Goal: Information Seeking & Learning: Learn about a topic

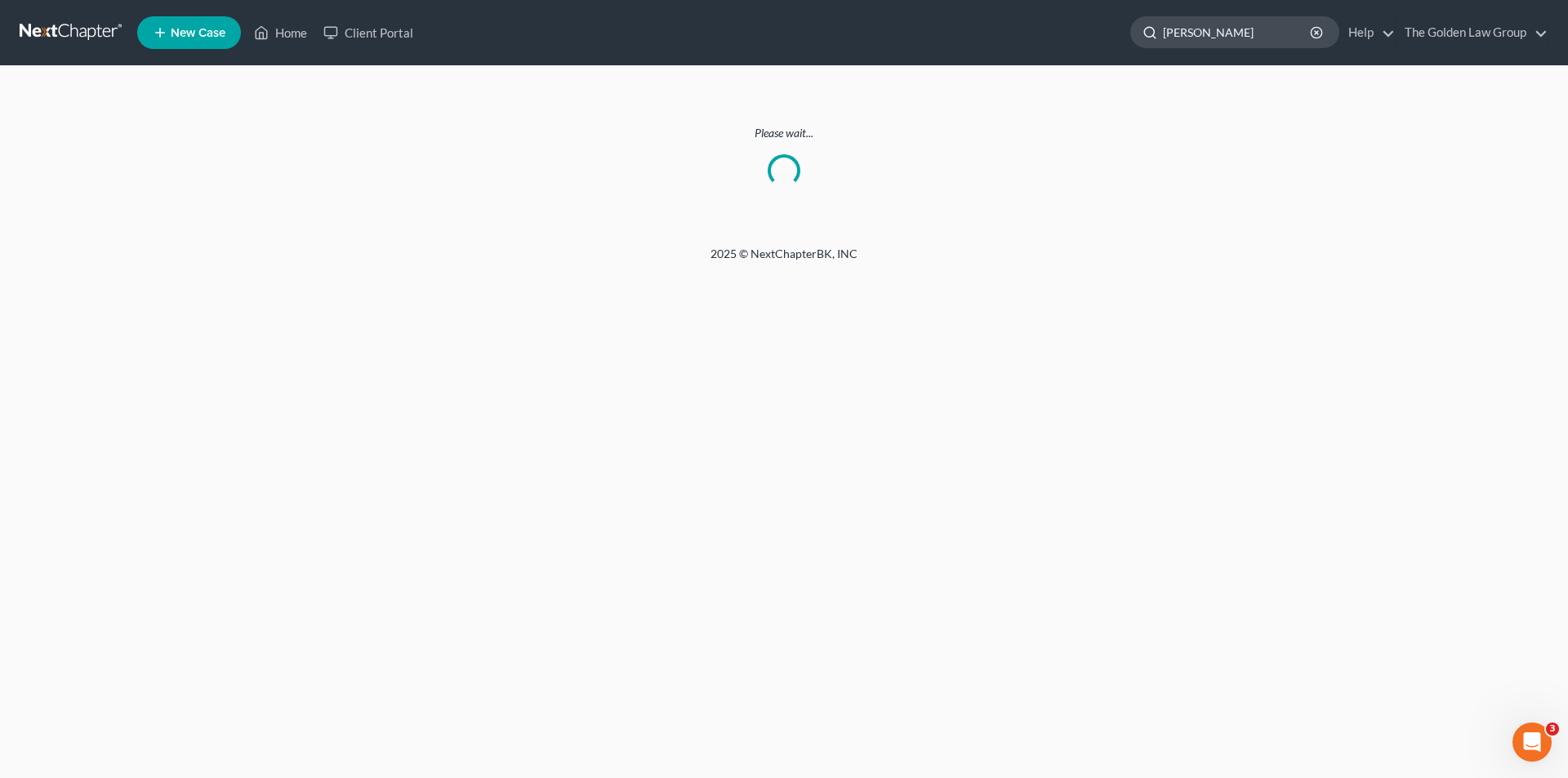
click at [1254, 32] on input "[PERSON_NAME]" at bounding box center [1237, 32] width 149 height 30
type input "K"
click at [296, 31] on link "Home" at bounding box center [281, 32] width 69 height 29
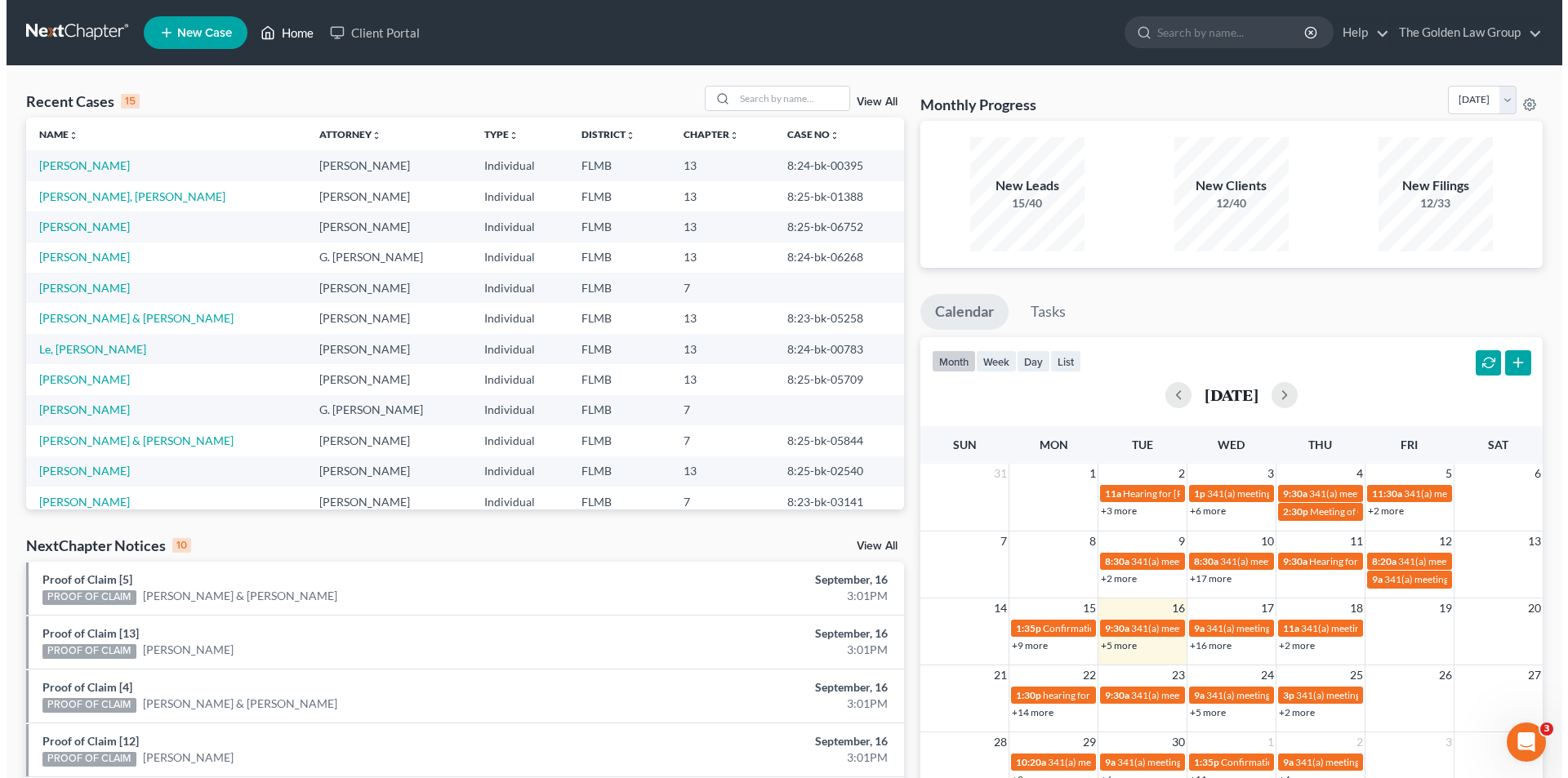
scroll to position [82, 0]
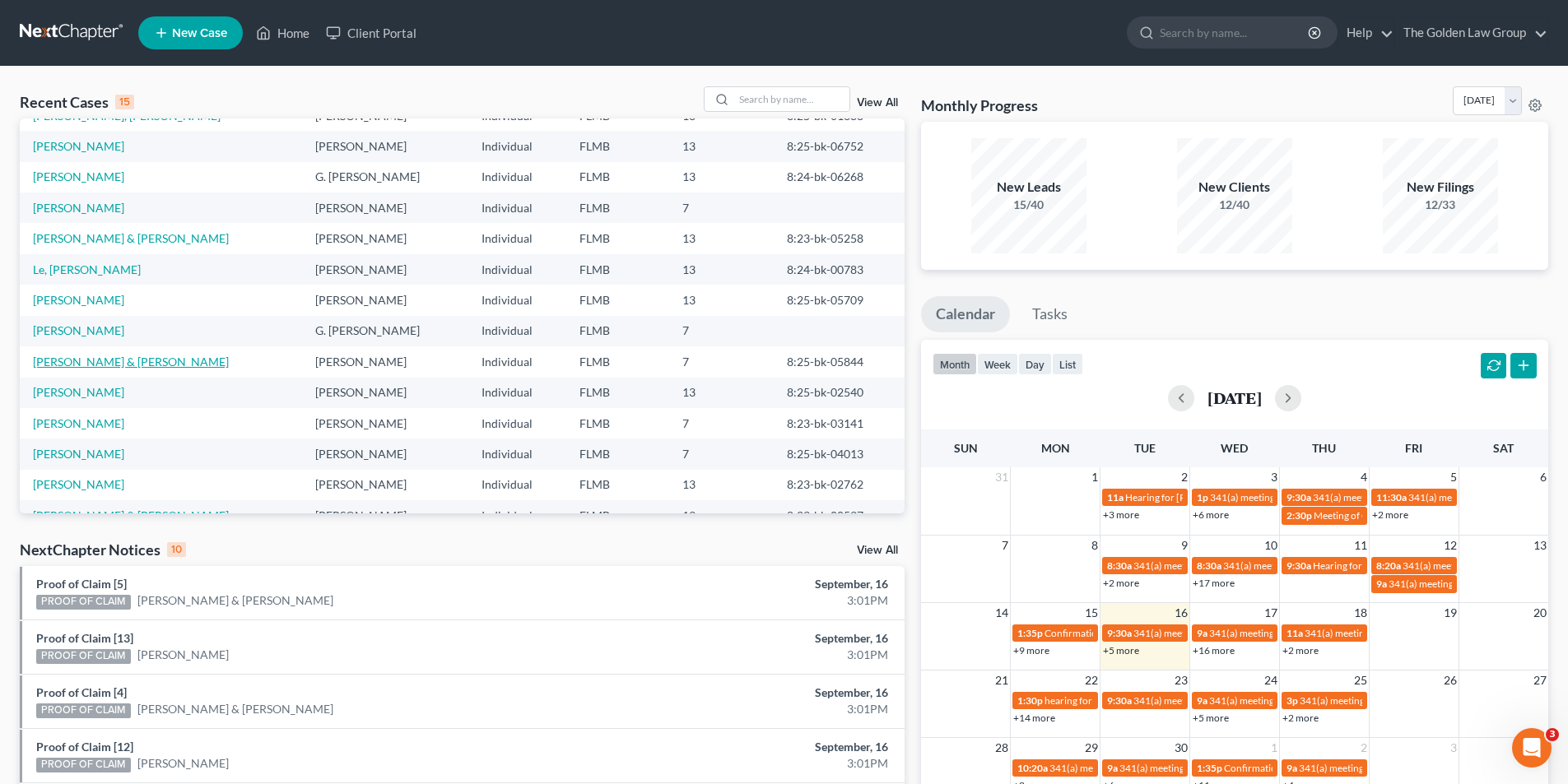
click at [106, 363] on link "[PERSON_NAME] & [PERSON_NAME]" at bounding box center [131, 361] width 196 height 14
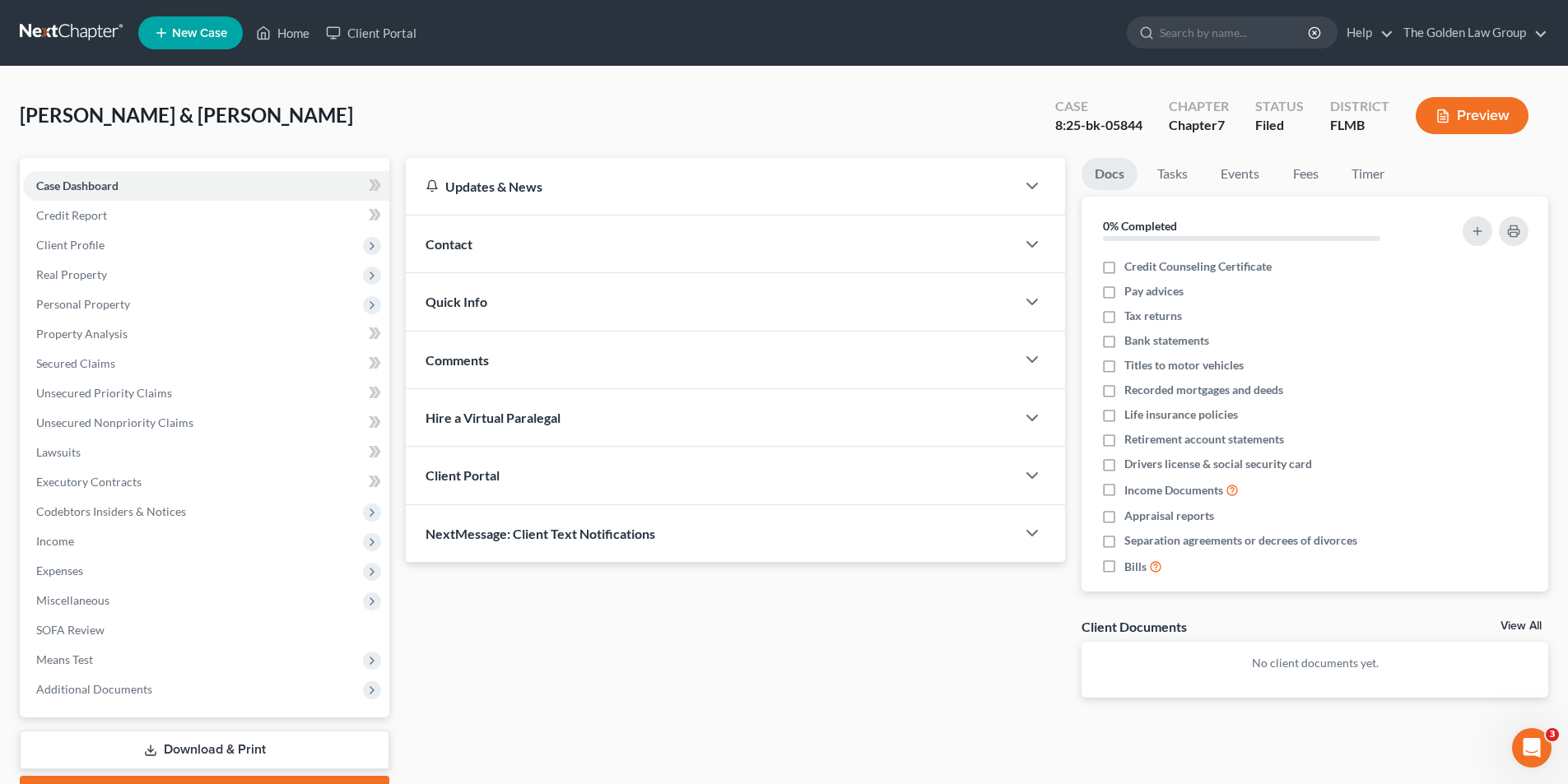
click at [1479, 113] on button "Preview" at bounding box center [1471, 115] width 113 height 37
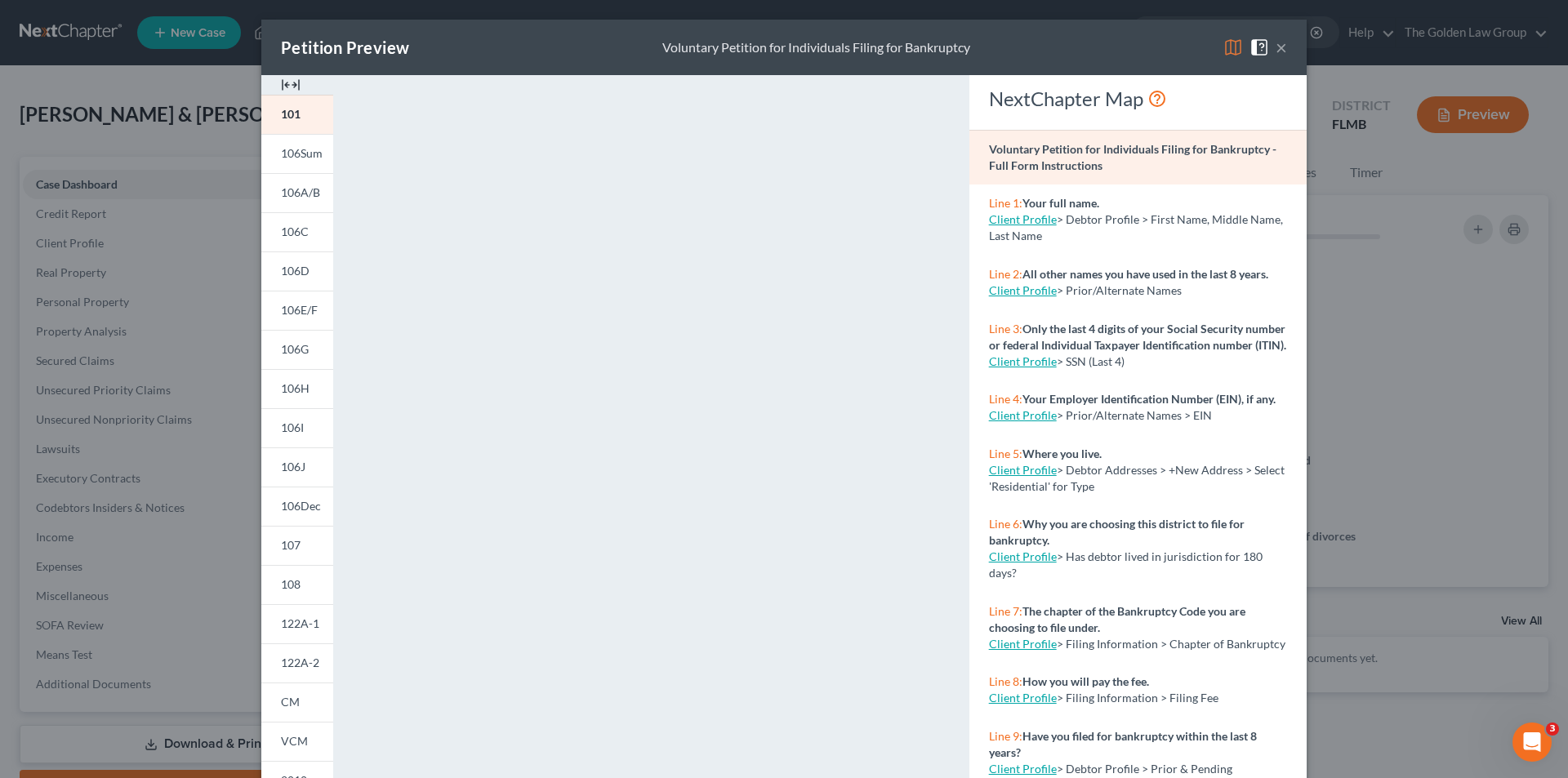
drag, startPoint x: 289, startPoint y: 659, endPoint x: 380, endPoint y: 593, distance: 112.4
click at [291, 657] on span "122A-2" at bounding box center [300, 663] width 38 height 14
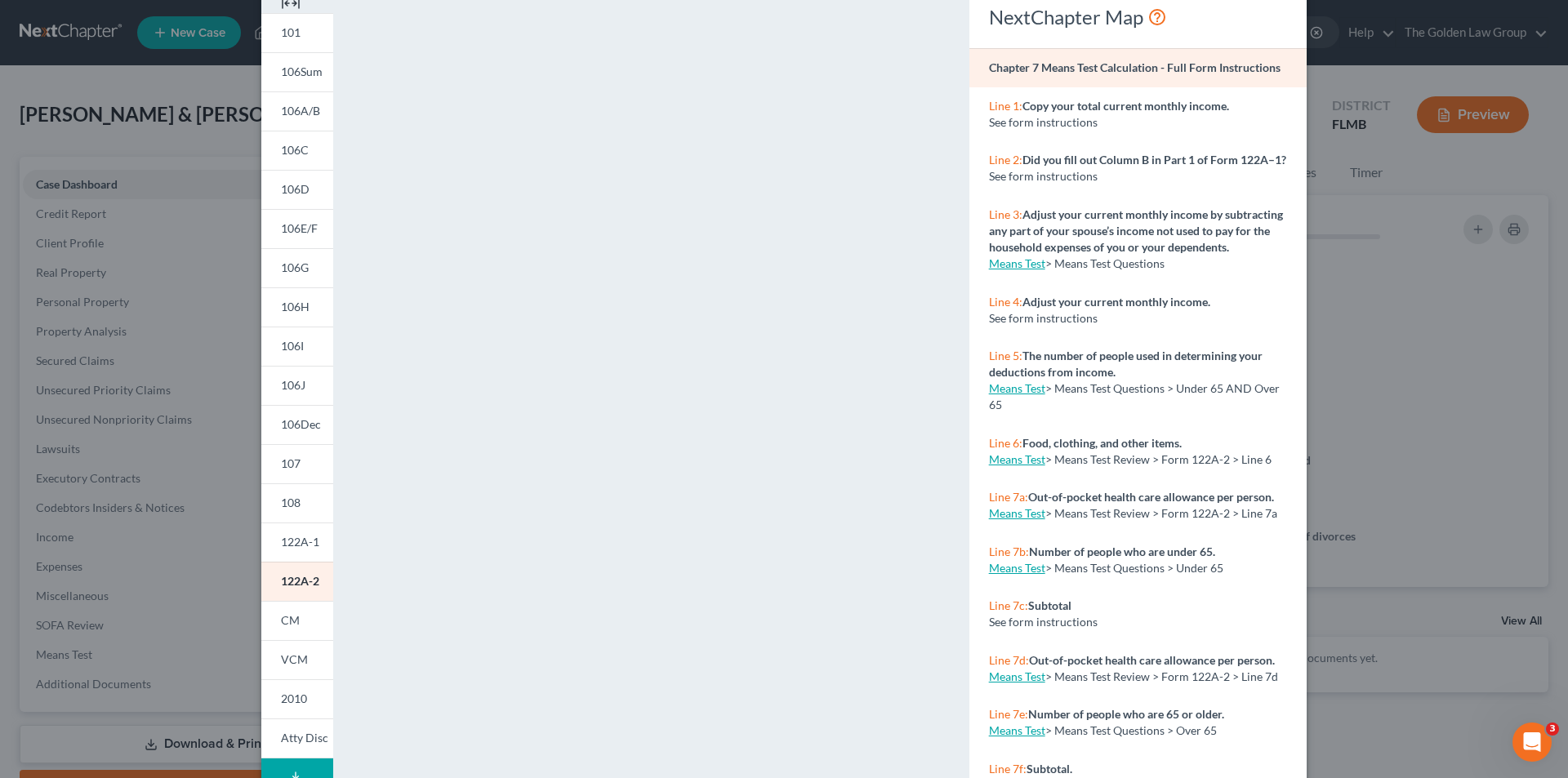
scroll to position [143, 0]
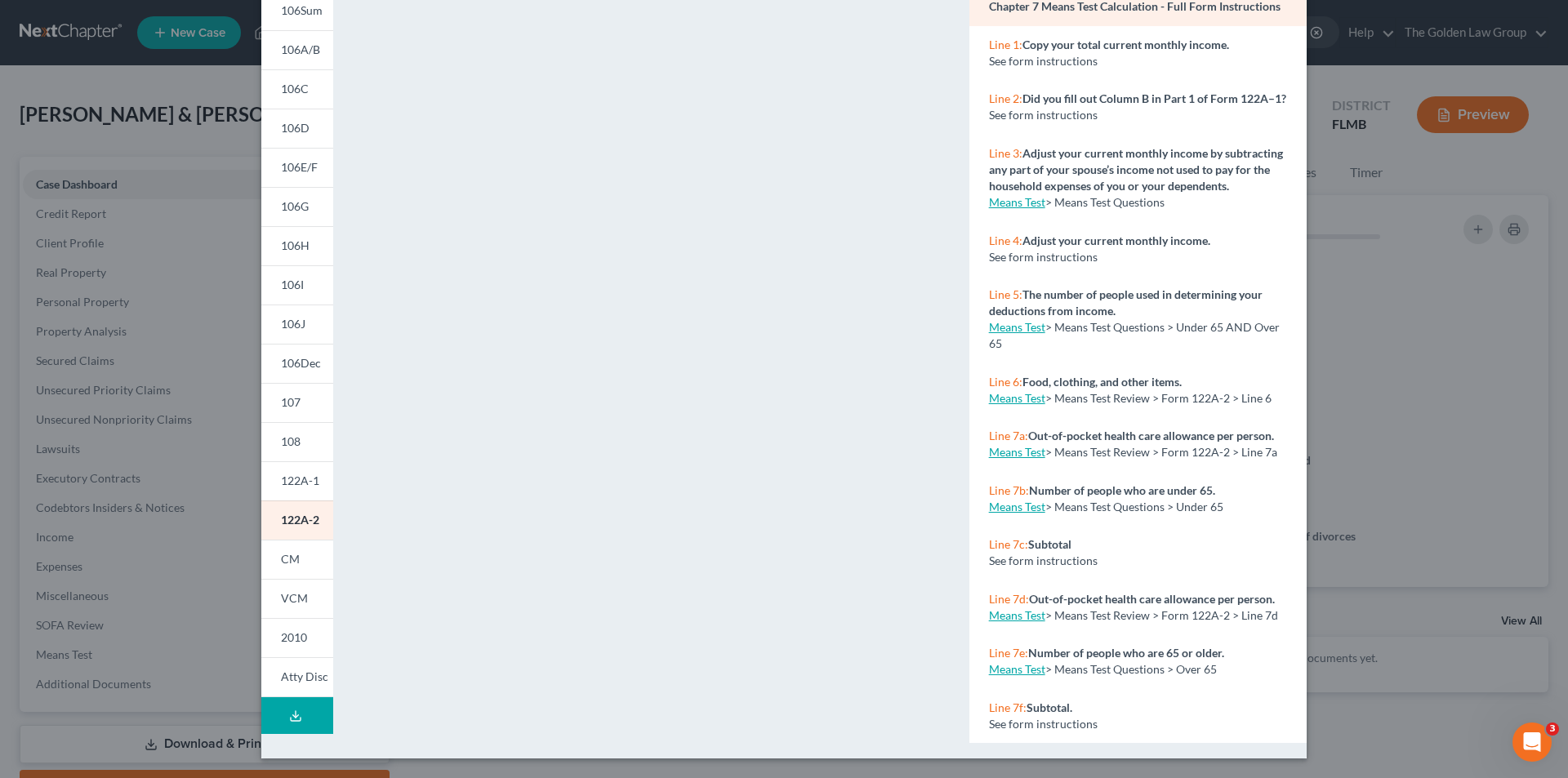
click at [180, 166] on div "Petition Preview Chapter 7 Means Test Calculation × 101 106Sum 106A/B 106C 106D…" at bounding box center [784, 389] width 1568 height 778
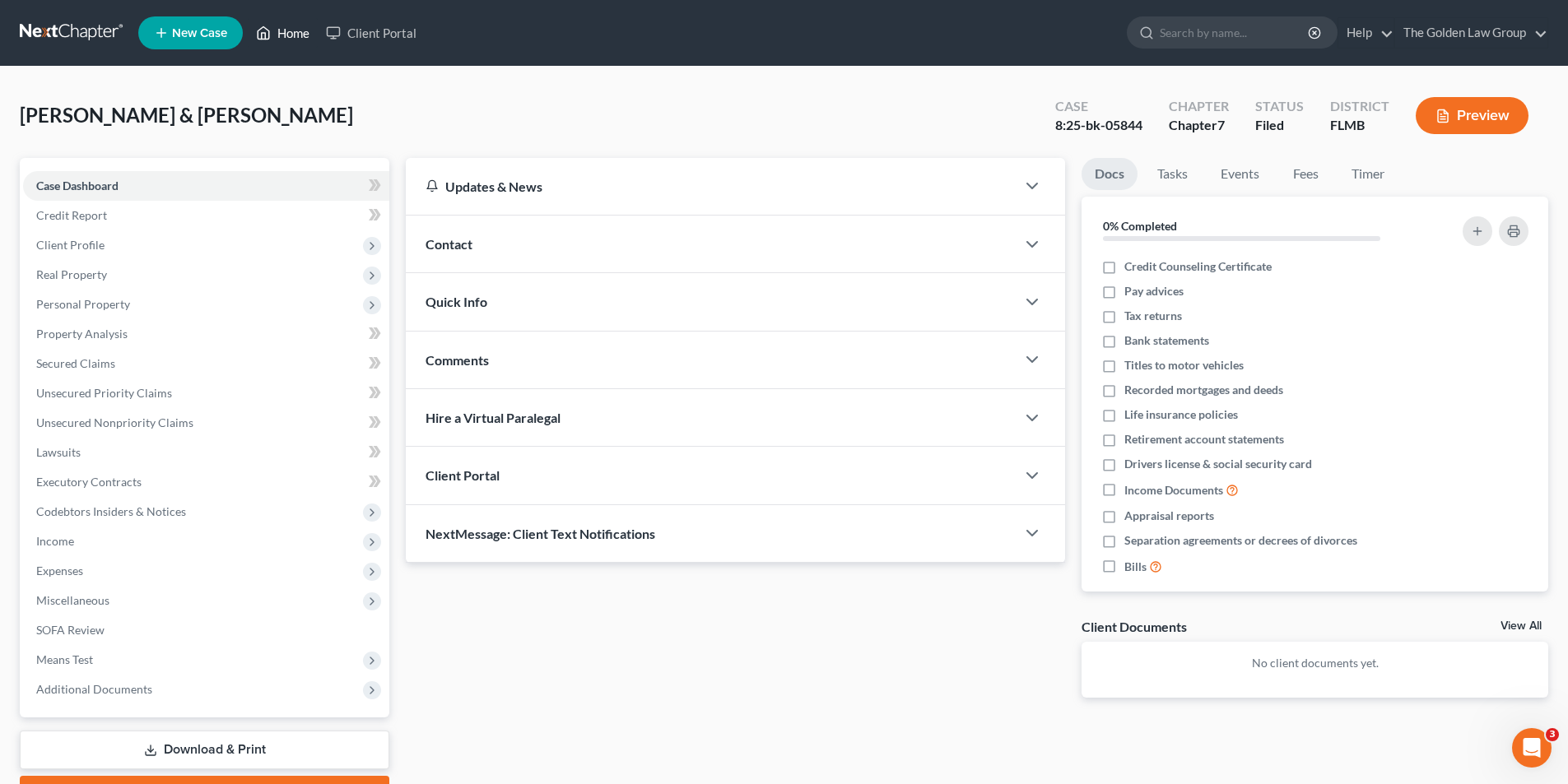
drag, startPoint x: 299, startPoint y: 32, endPoint x: 289, endPoint y: 31, distance: 10.0
click at [298, 31] on link "Home" at bounding box center [283, 32] width 70 height 29
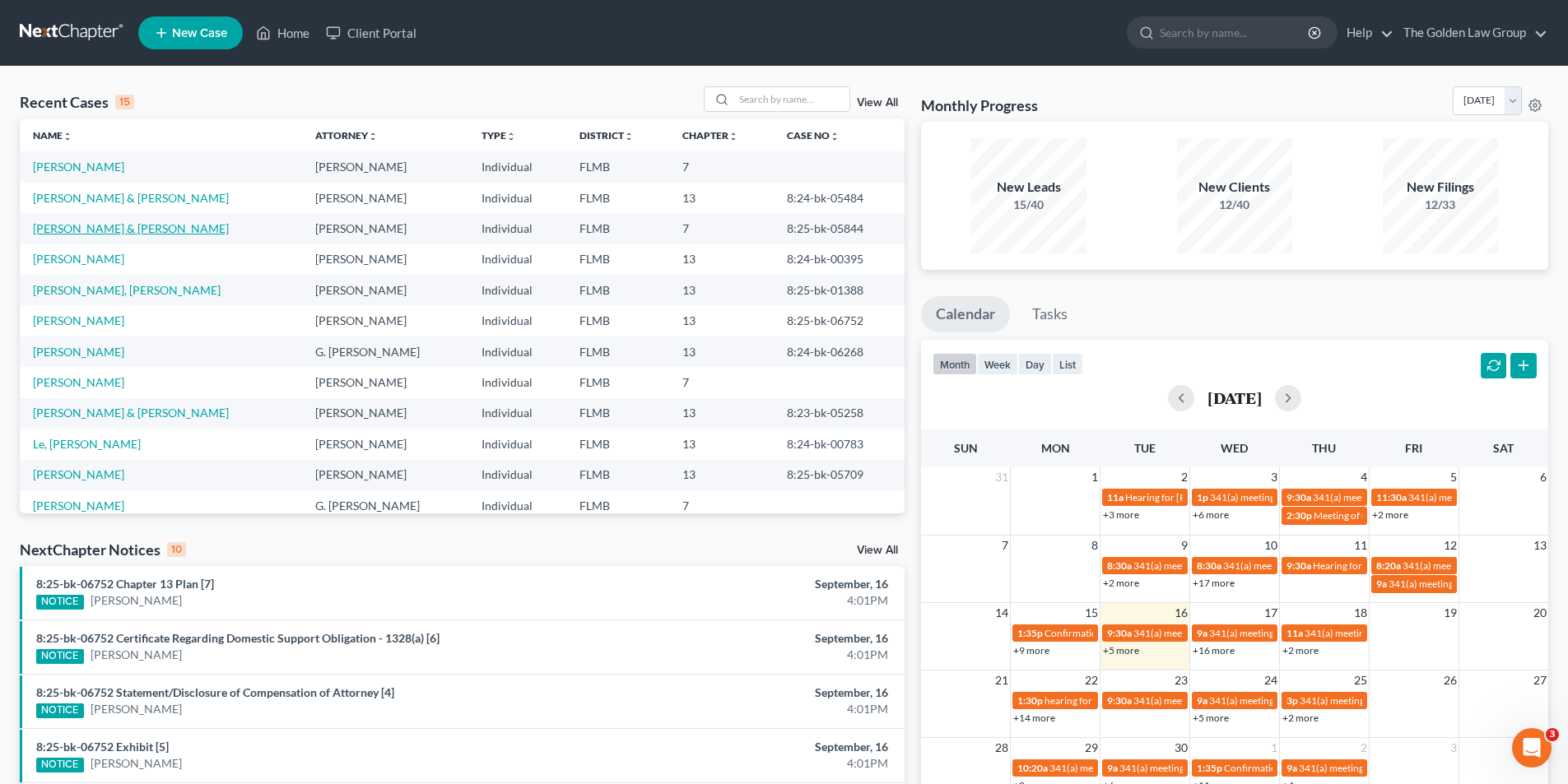
click at [79, 229] on link "[PERSON_NAME] & [PERSON_NAME]" at bounding box center [131, 228] width 196 height 14
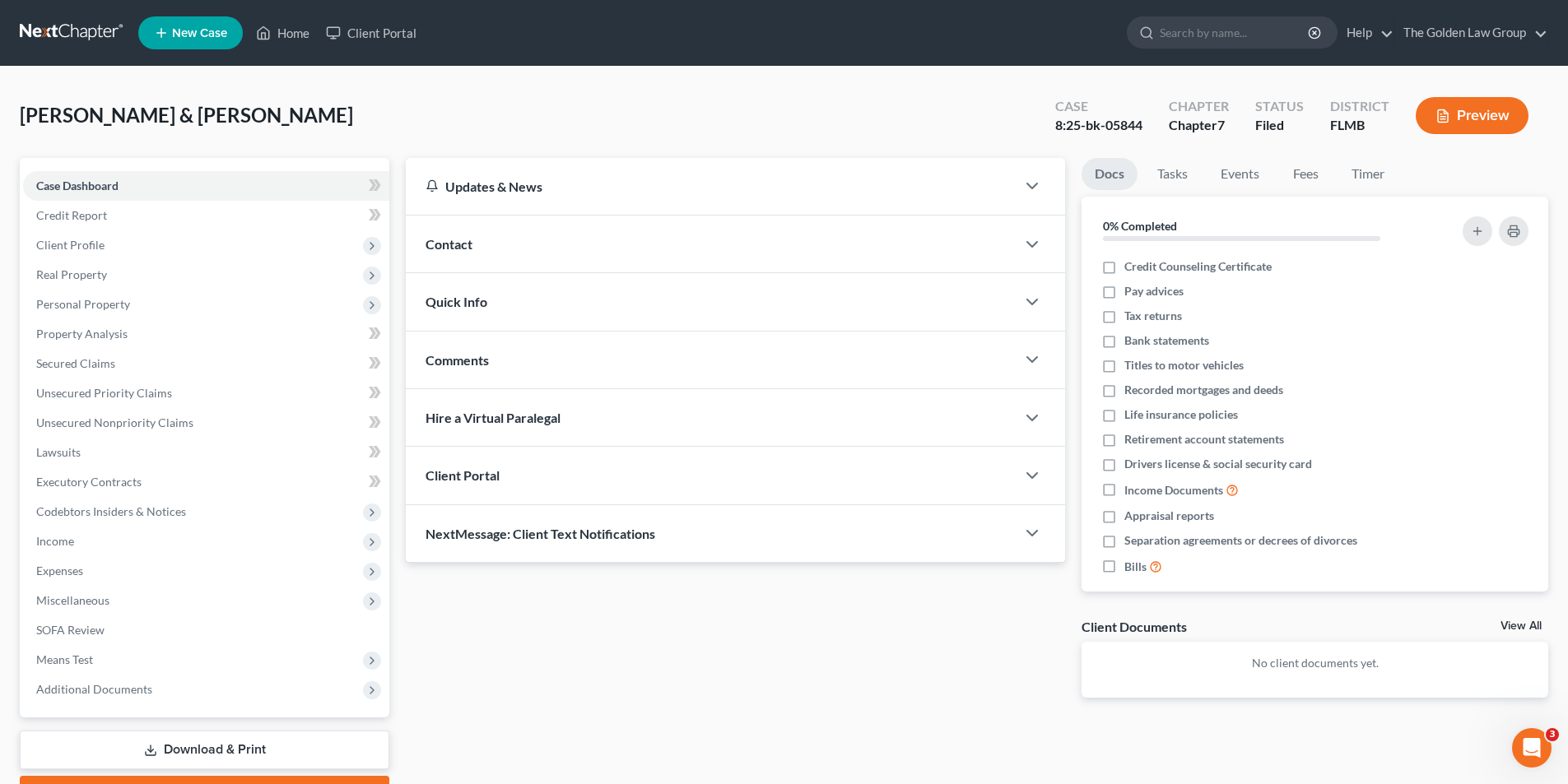
click at [1471, 117] on button "Preview" at bounding box center [1471, 115] width 113 height 37
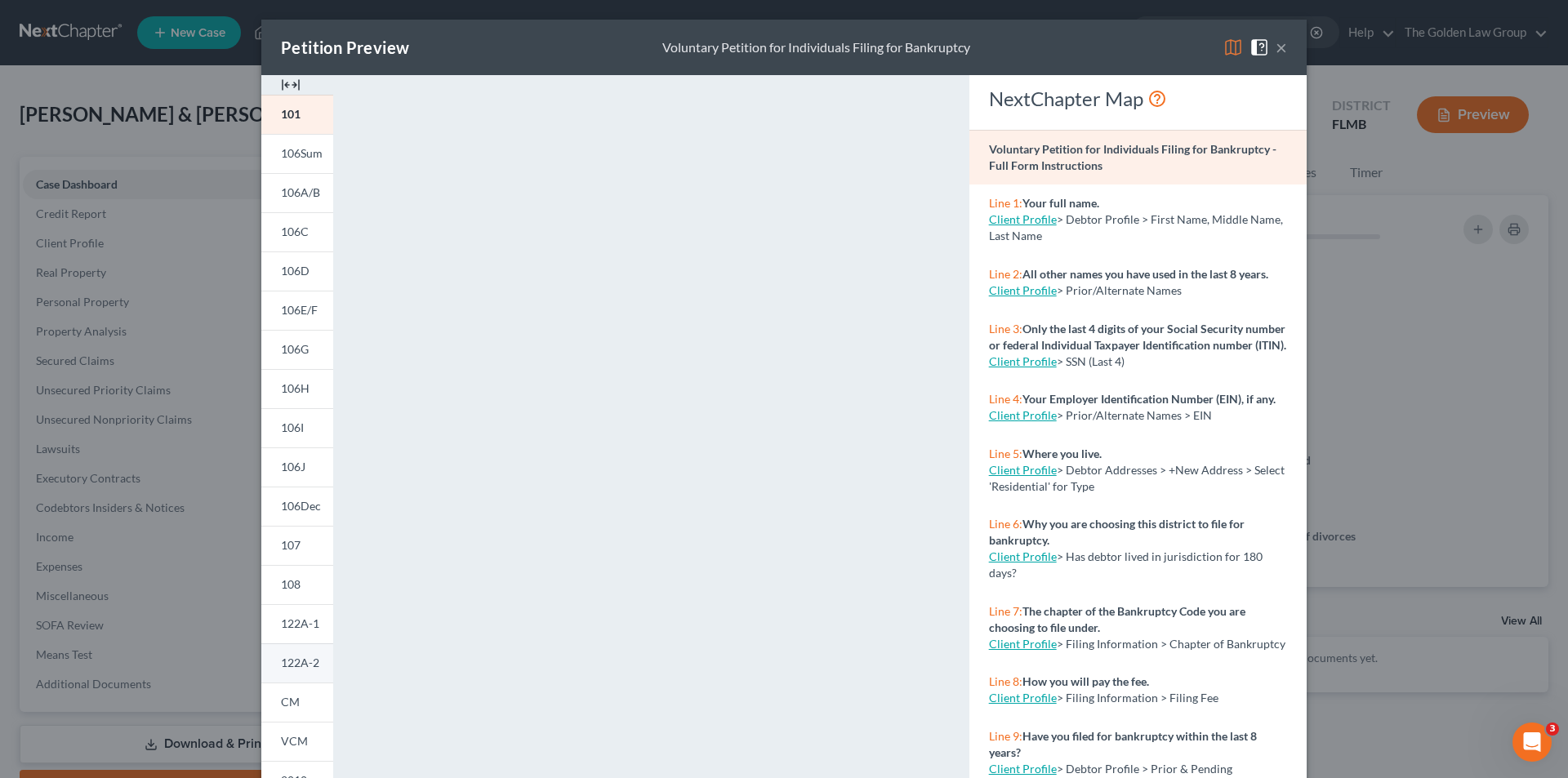
click at [287, 662] on span "122A-2" at bounding box center [300, 663] width 38 height 14
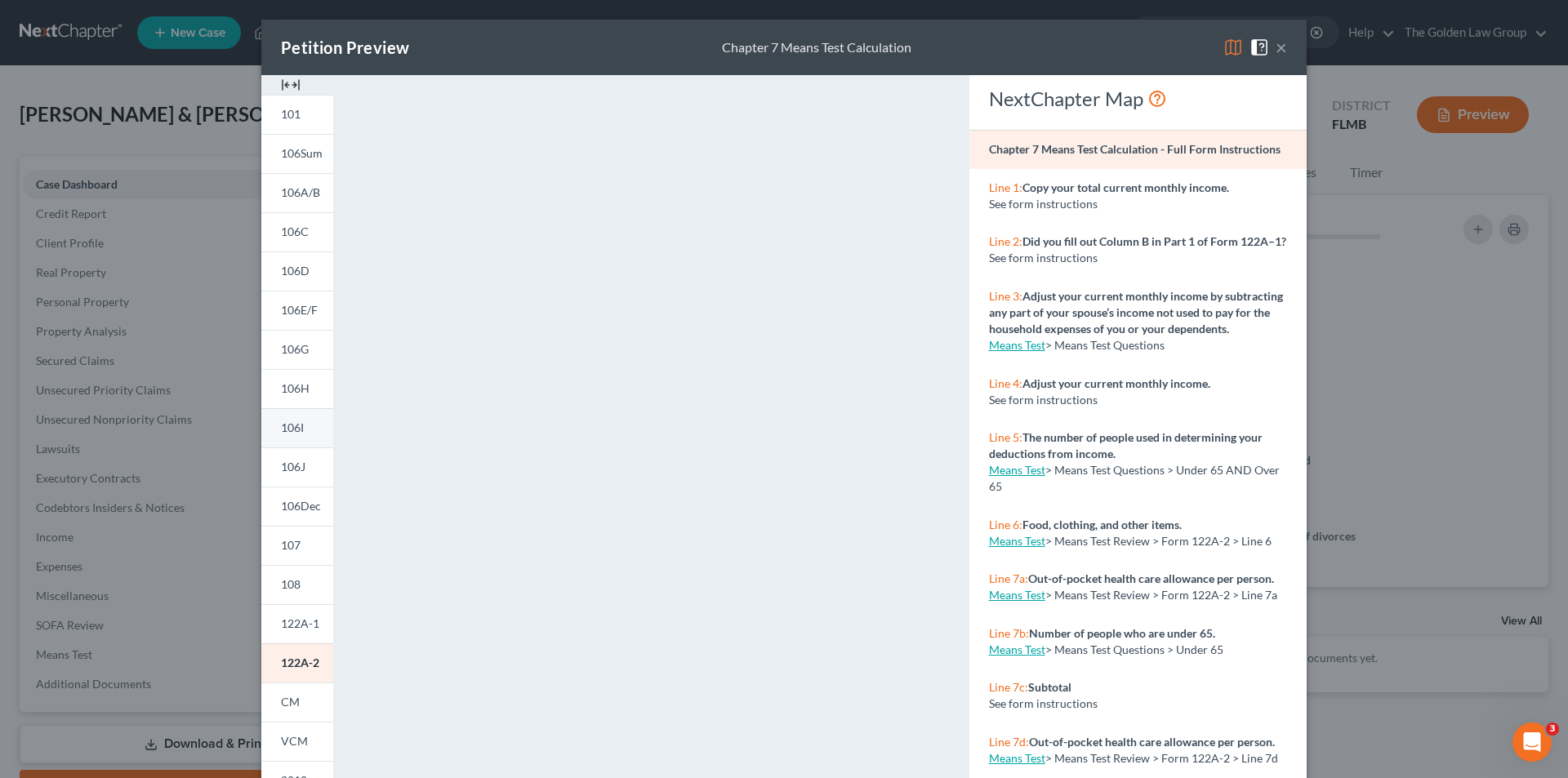
click at [296, 425] on span "106I" at bounding box center [292, 427] width 23 height 14
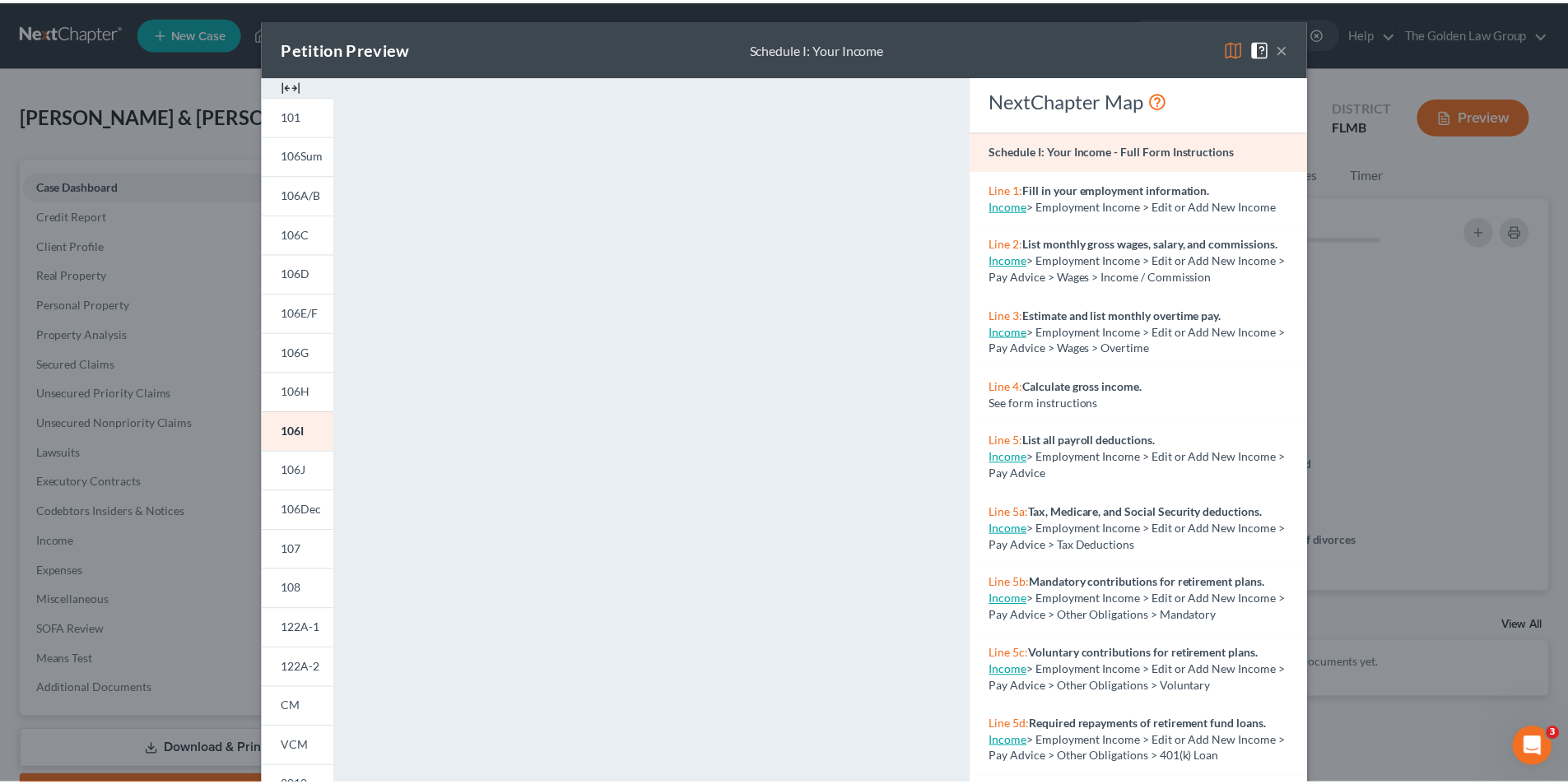
scroll to position [144, 0]
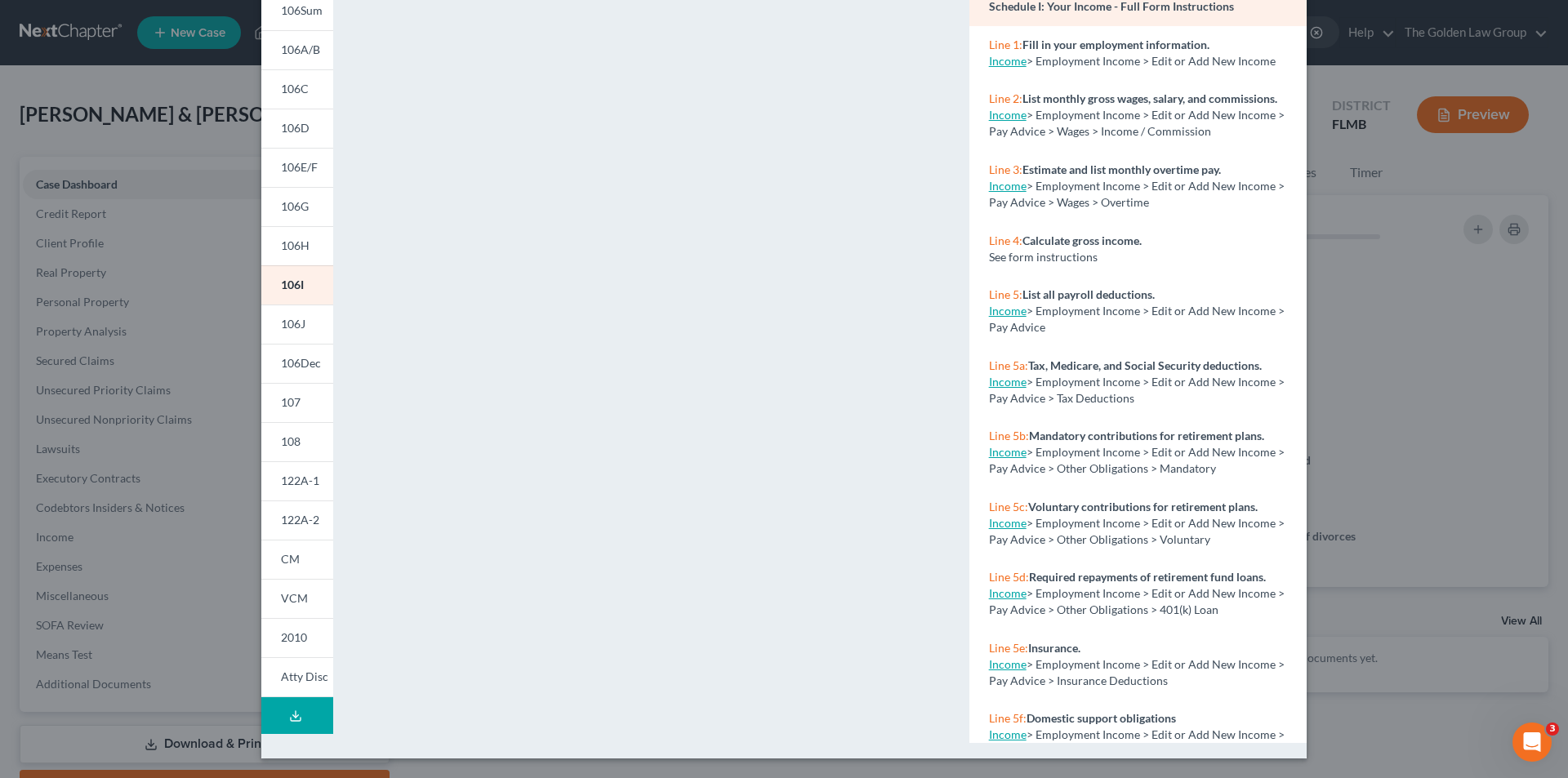
click at [166, 458] on div "Petition Preview Schedule I: Your Income × 101 106Sum 106A/B 106C 106D 106E/F 1…" at bounding box center [784, 389] width 1568 height 778
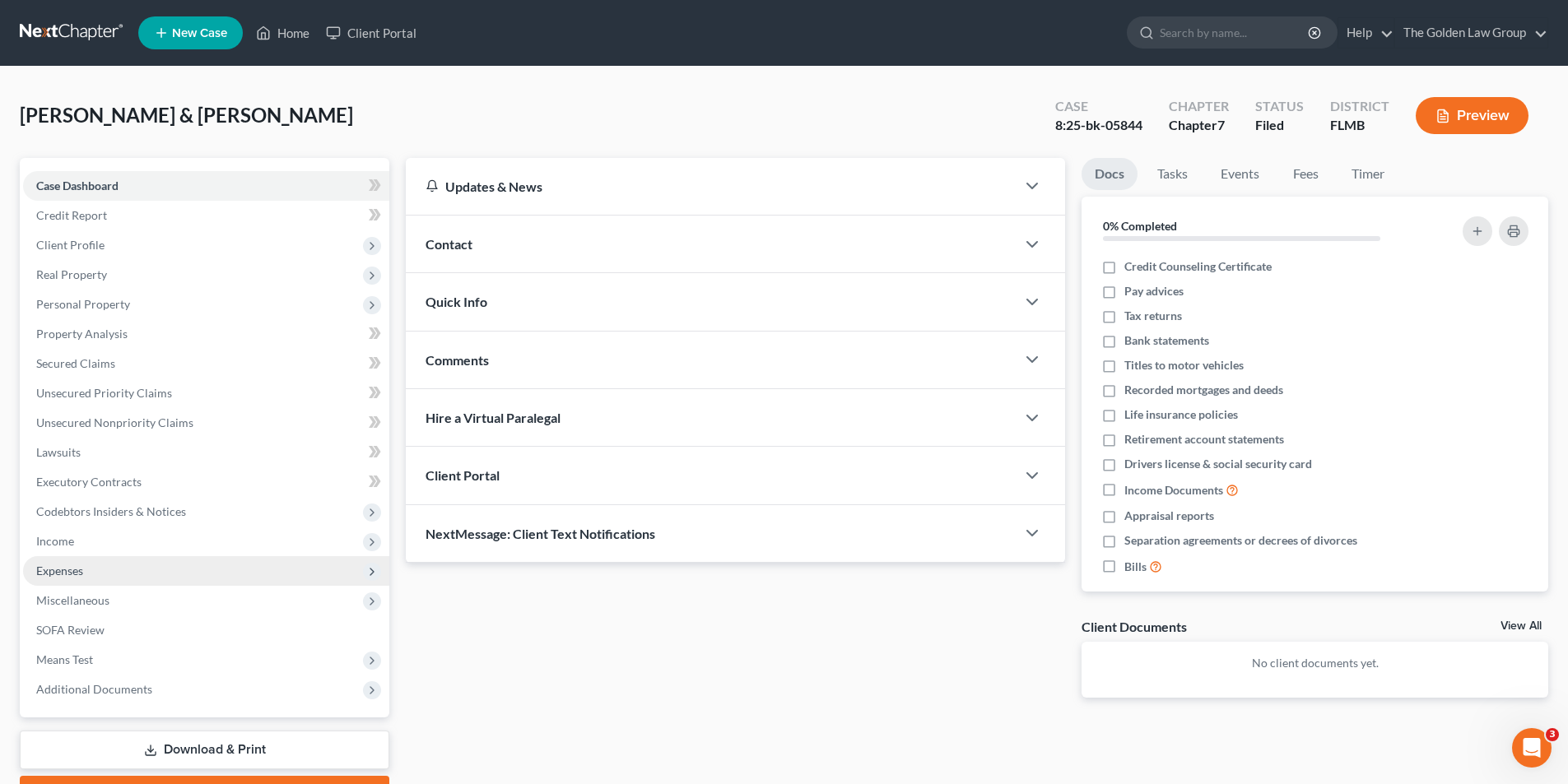
drag, startPoint x: 129, startPoint y: 686, endPoint x: 208, endPoint y: 580, distance: 132.2
click at [130, 685] on span "Additional Documents" at bounding box center [94, 688] width 116 height 14
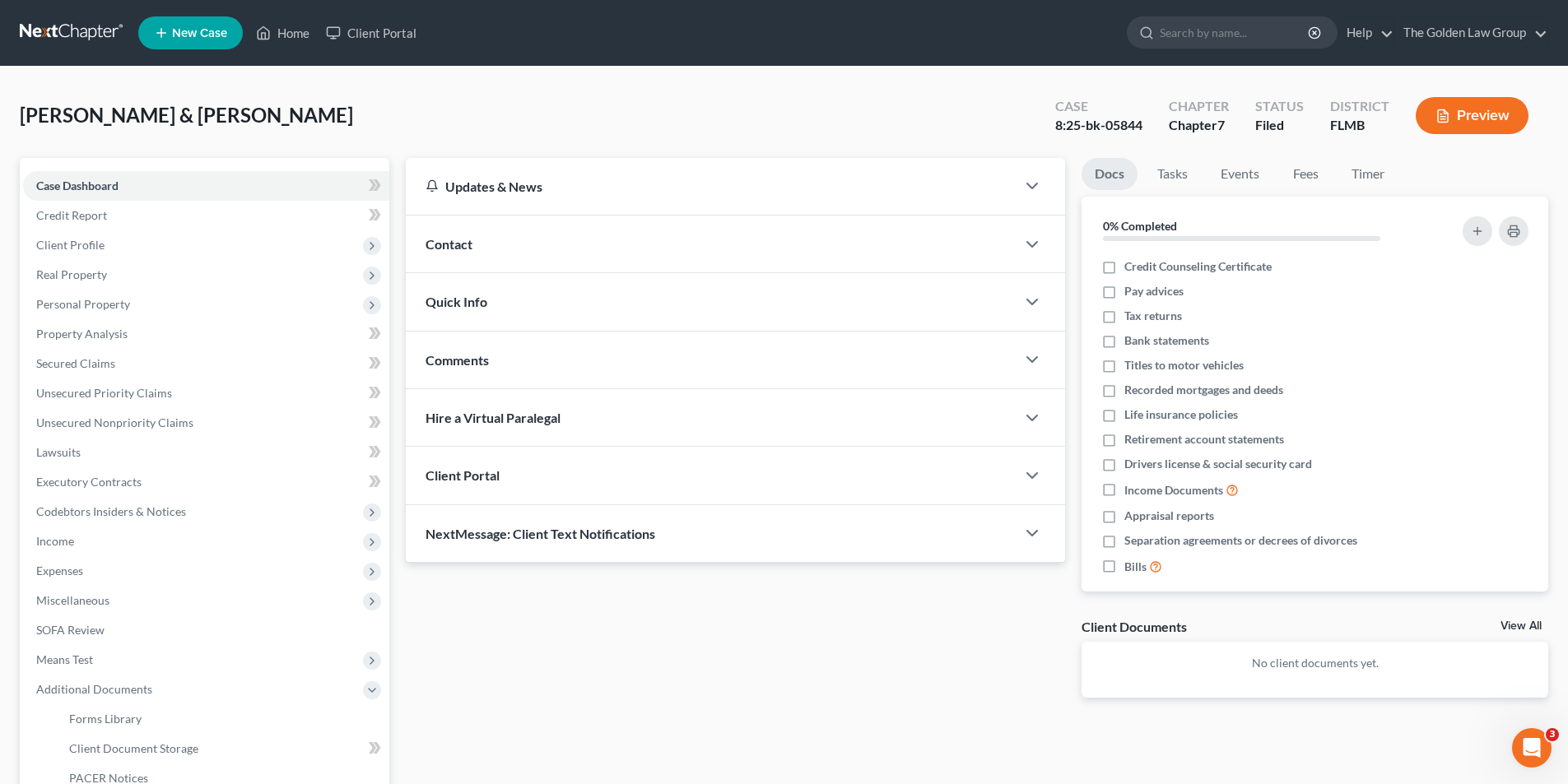
scroll to position [165, 0]
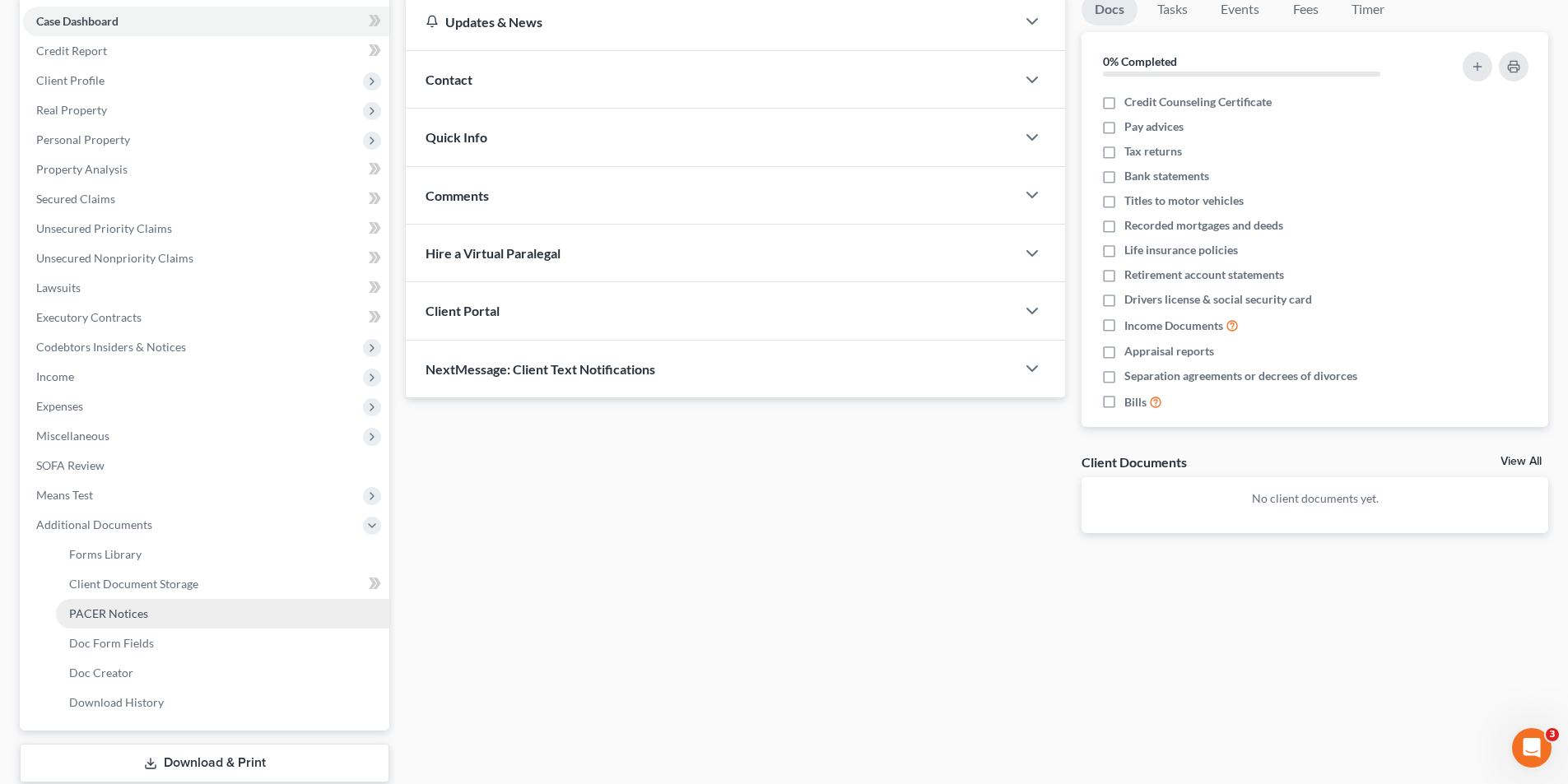
click at [114, 614] on span "PACER Notices" at bounding box center [109, 613] width 79 height 14
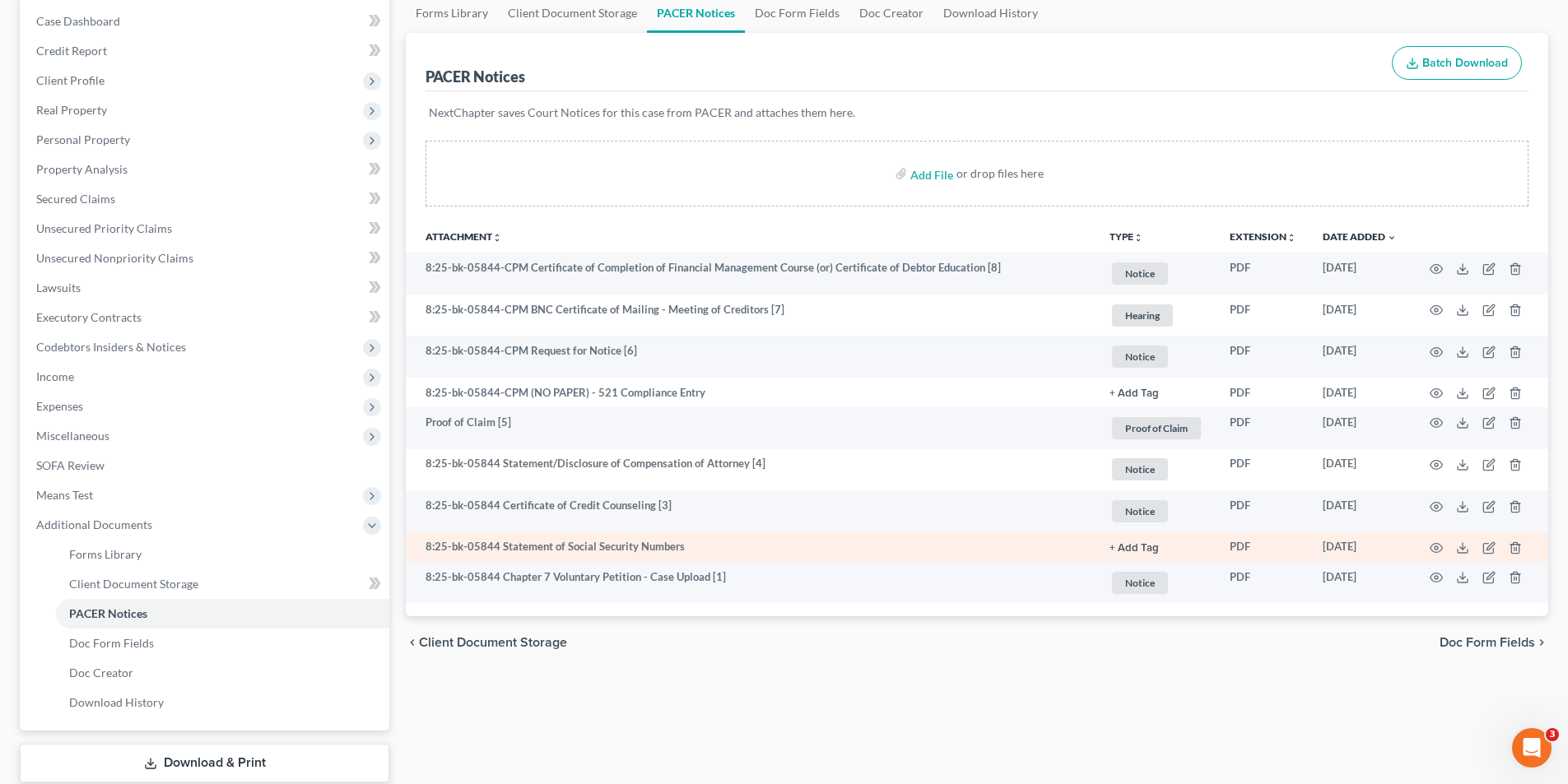
scroll to position [247, 0]
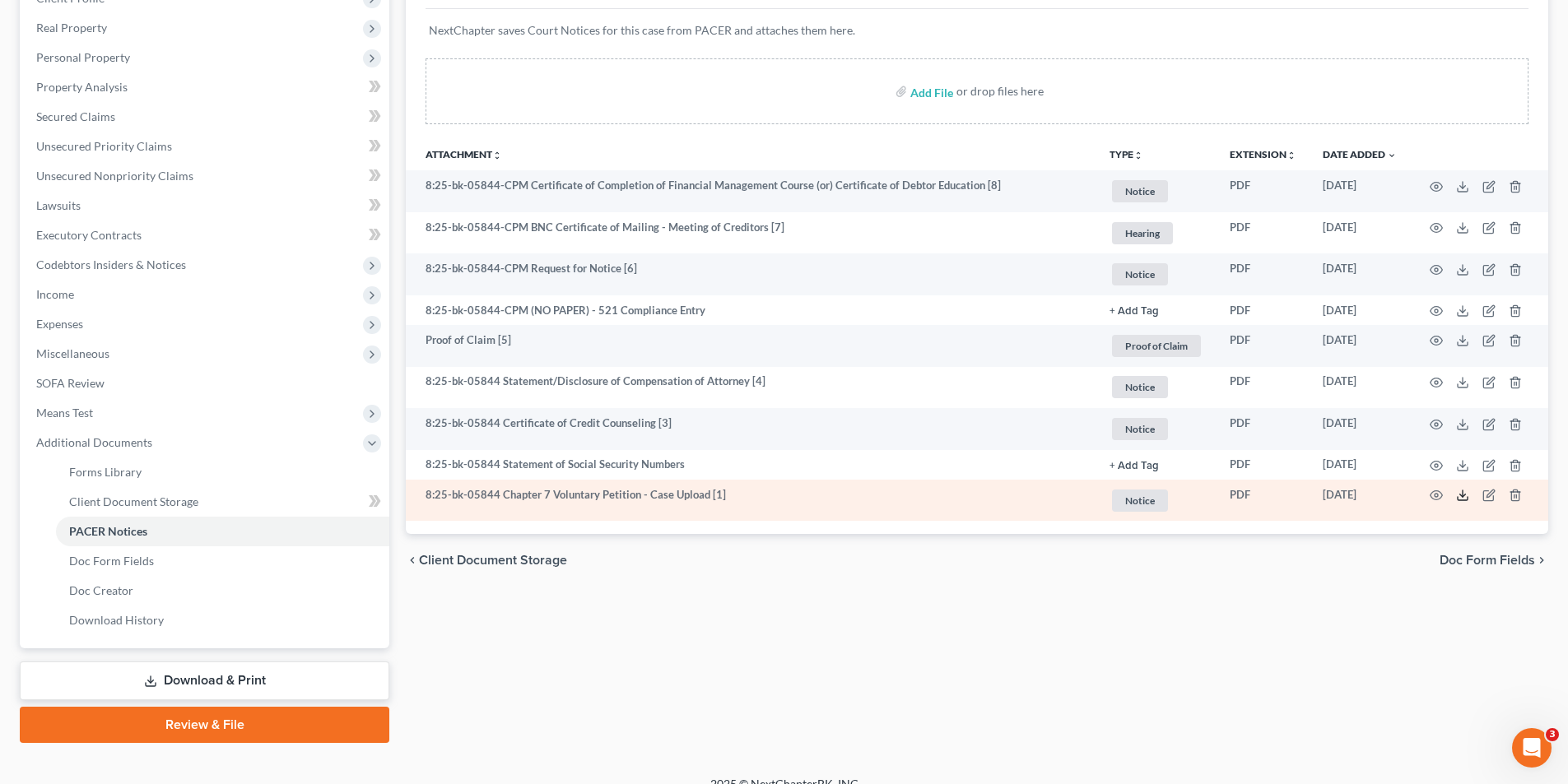
click at [1460, 493] on icon at bounding box center [1463, 496] width 13 height 13
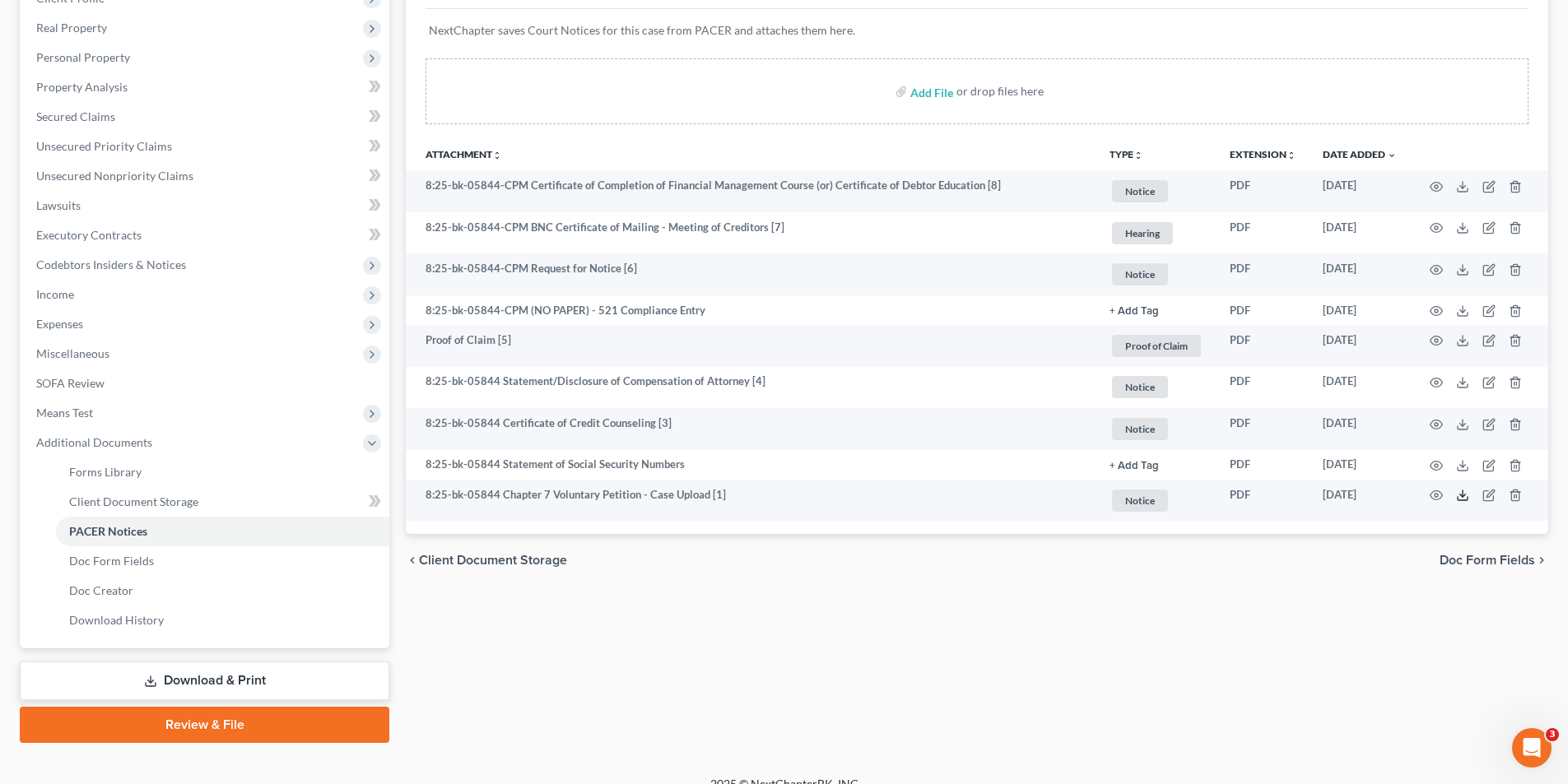
scroll to position [0, 0]
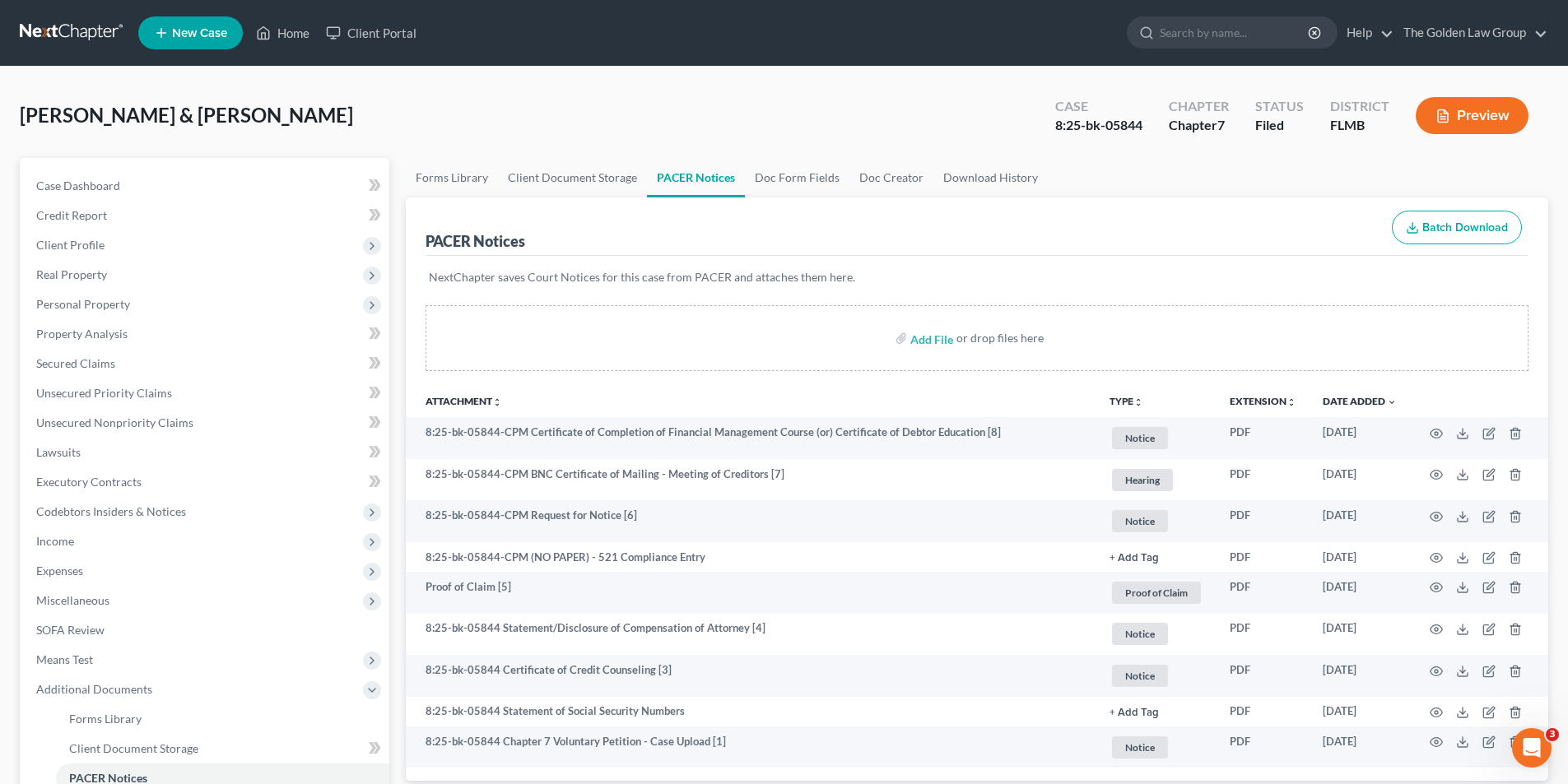
click at [1477, 117] on button "Preview" at bounding box center [1471, 115] width 113 height 37
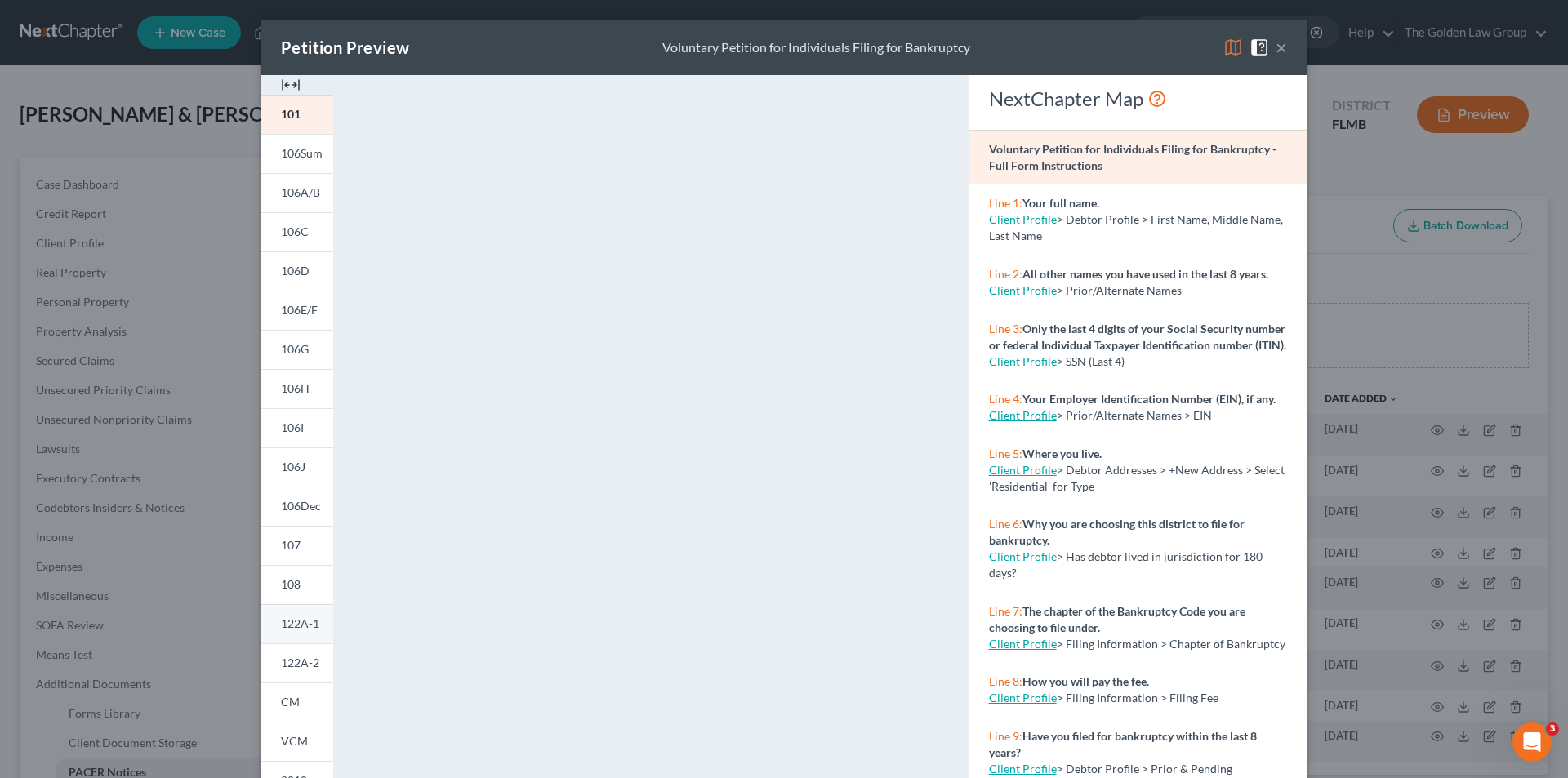
click at [292, 622] on span "122A-1" at bounding box center [300, 623] width 38 height 14
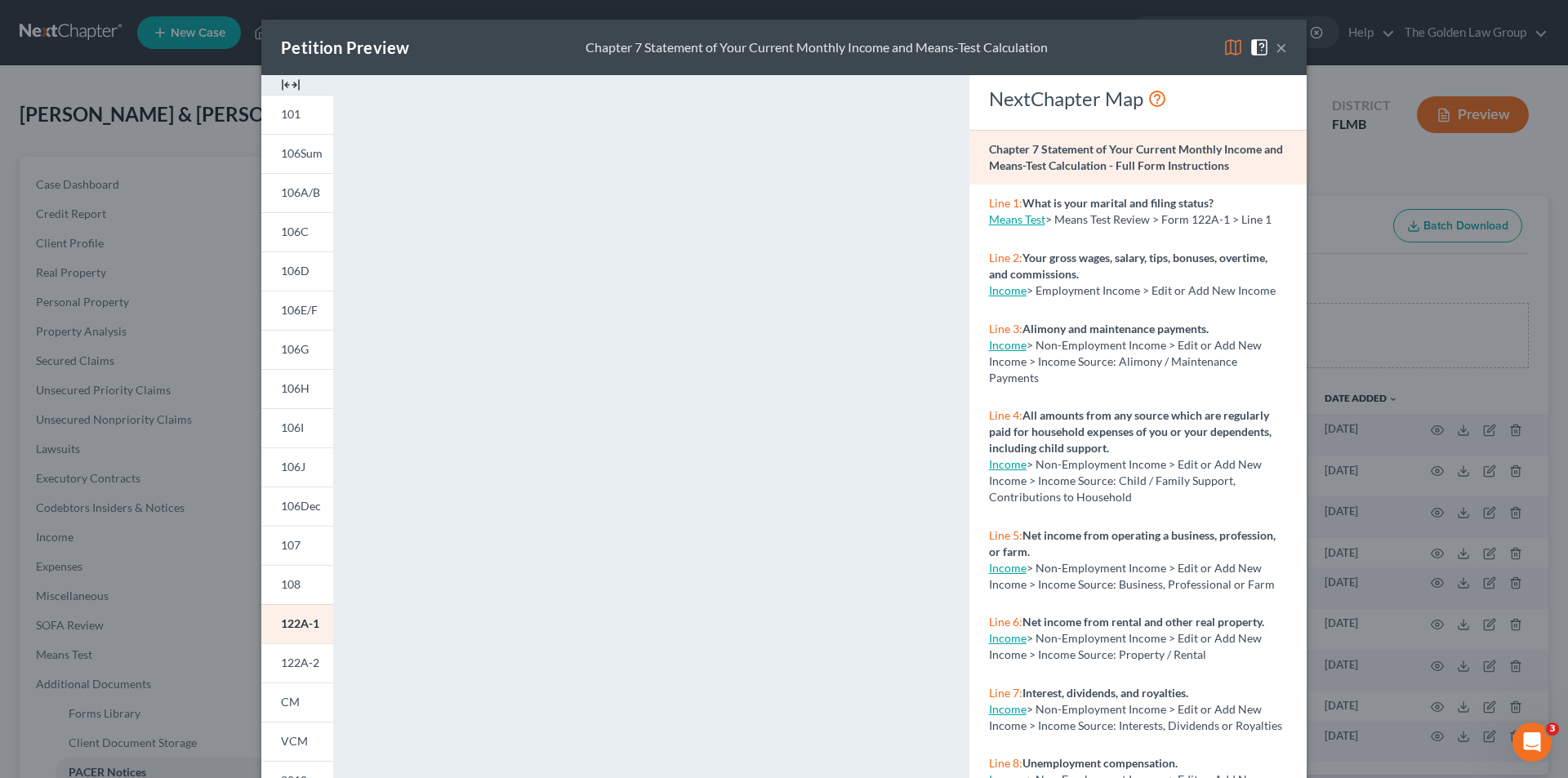
click at [107, 464] on div "Petition Preview Chapter 7 Statement of Your Current Monthly Income and Means-T…" at bounding box center [784, 389] width 1568 height 778
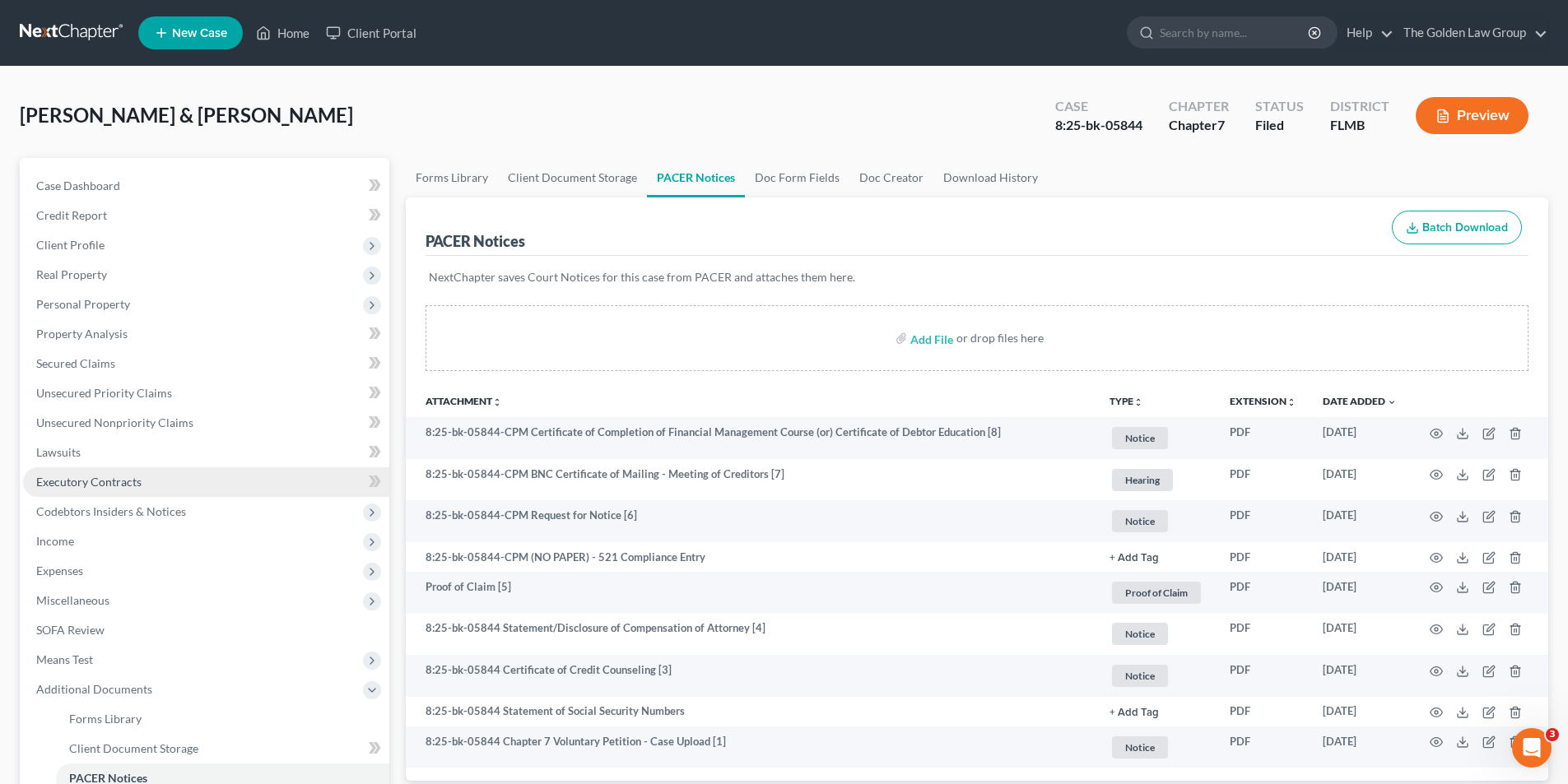
click at [317, 484] on link "Executory Contracts" at bounding box center [205, 481] width 366 height 29
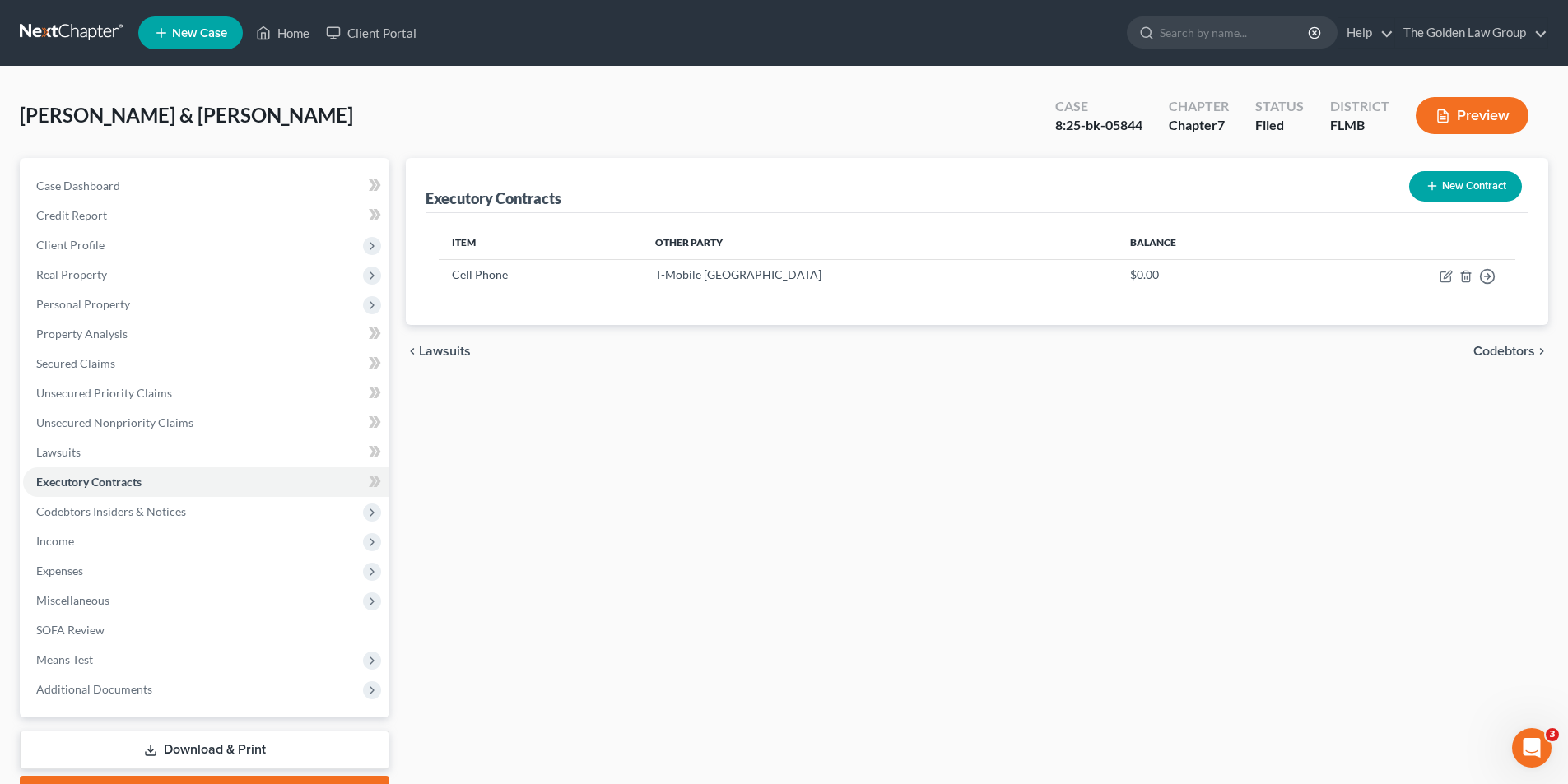
click at [1463, 113] on button "Preview" at bounding box center [1471, 115] width 113 height 37
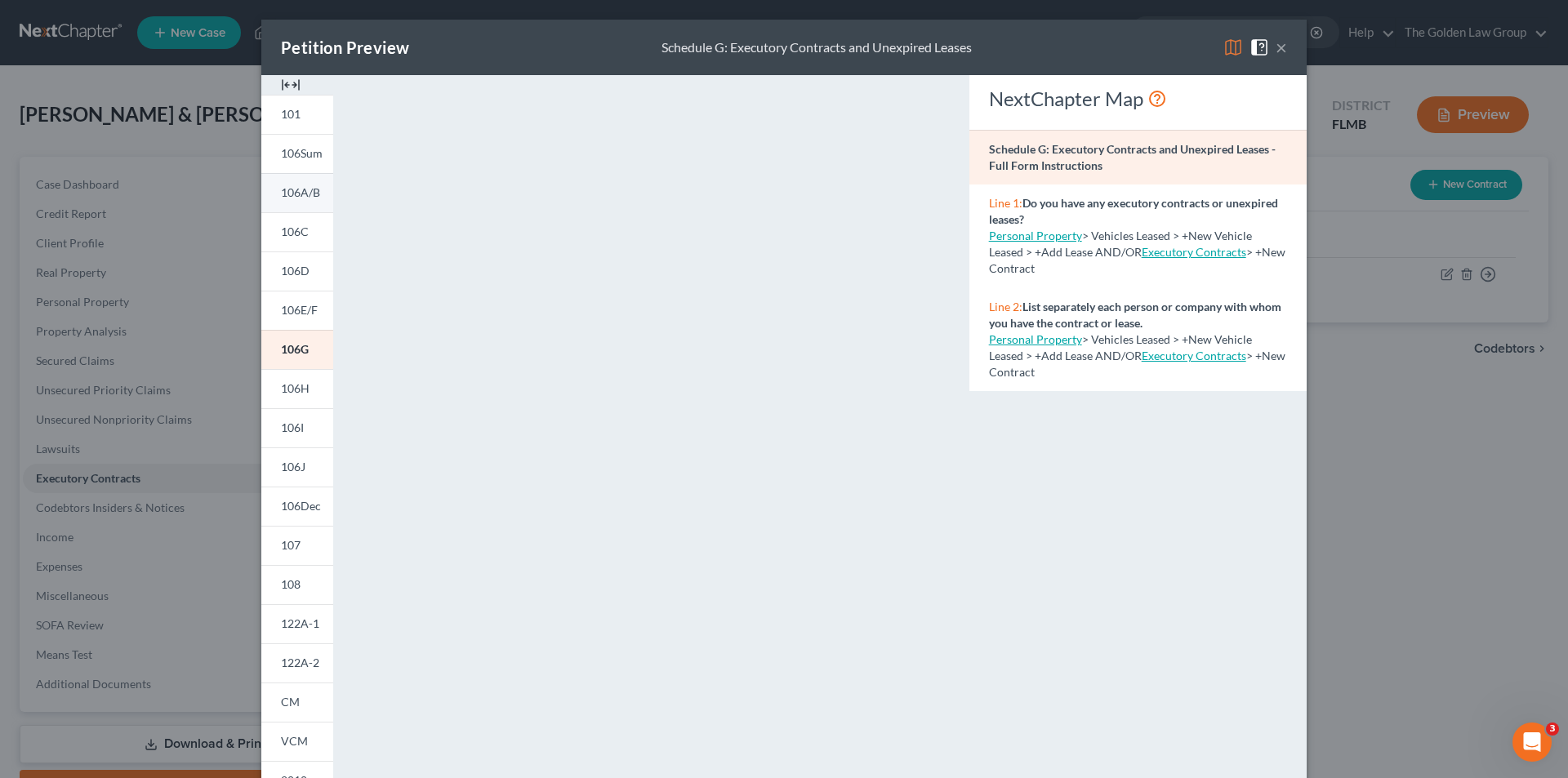
click at [294, 191] on span "106A/B" at bounding box center [300, 191] width 39 height 14
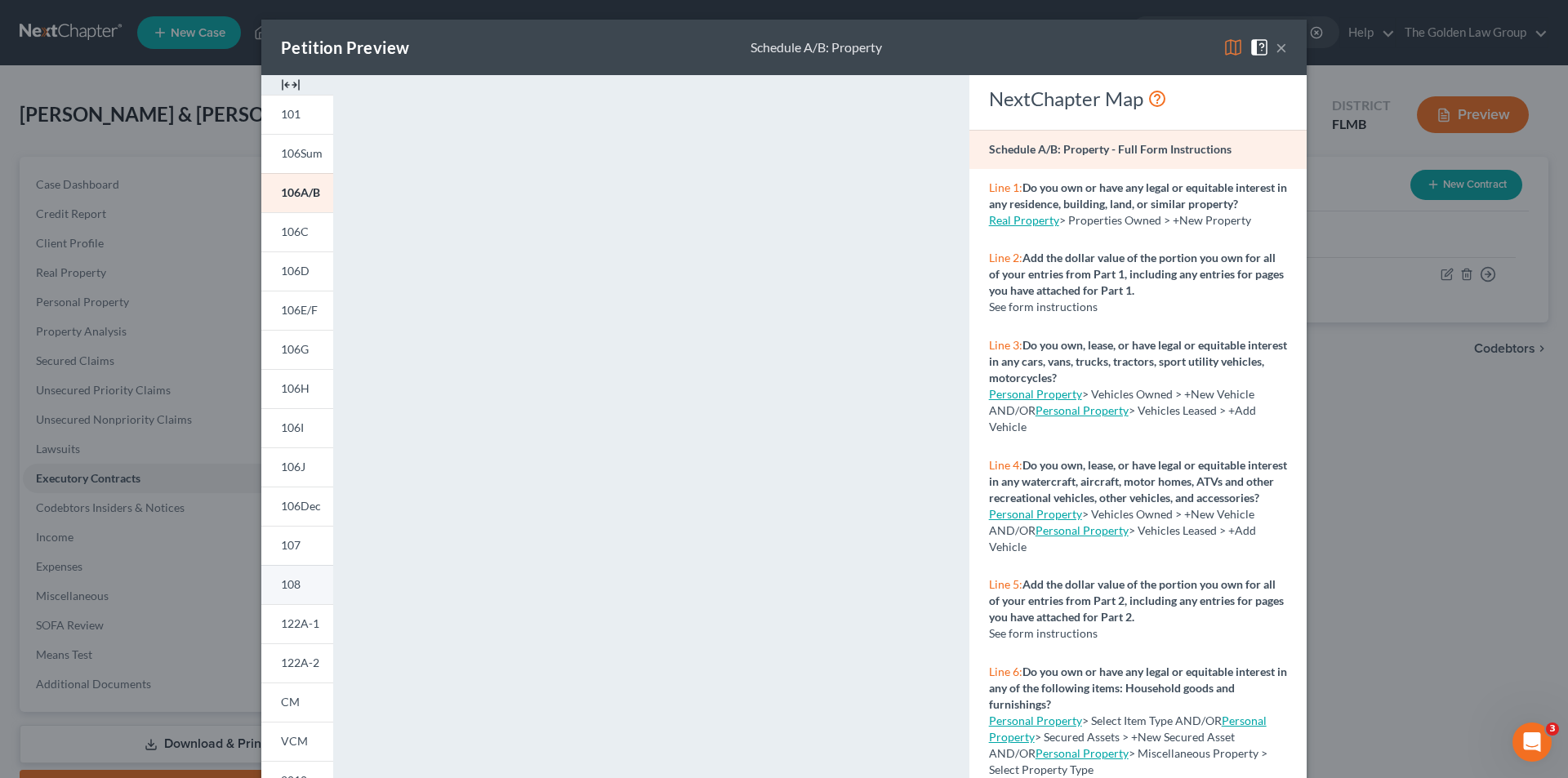
click at [290, 583] on span "108" at bounding box center [290, 584] width 20 height 14
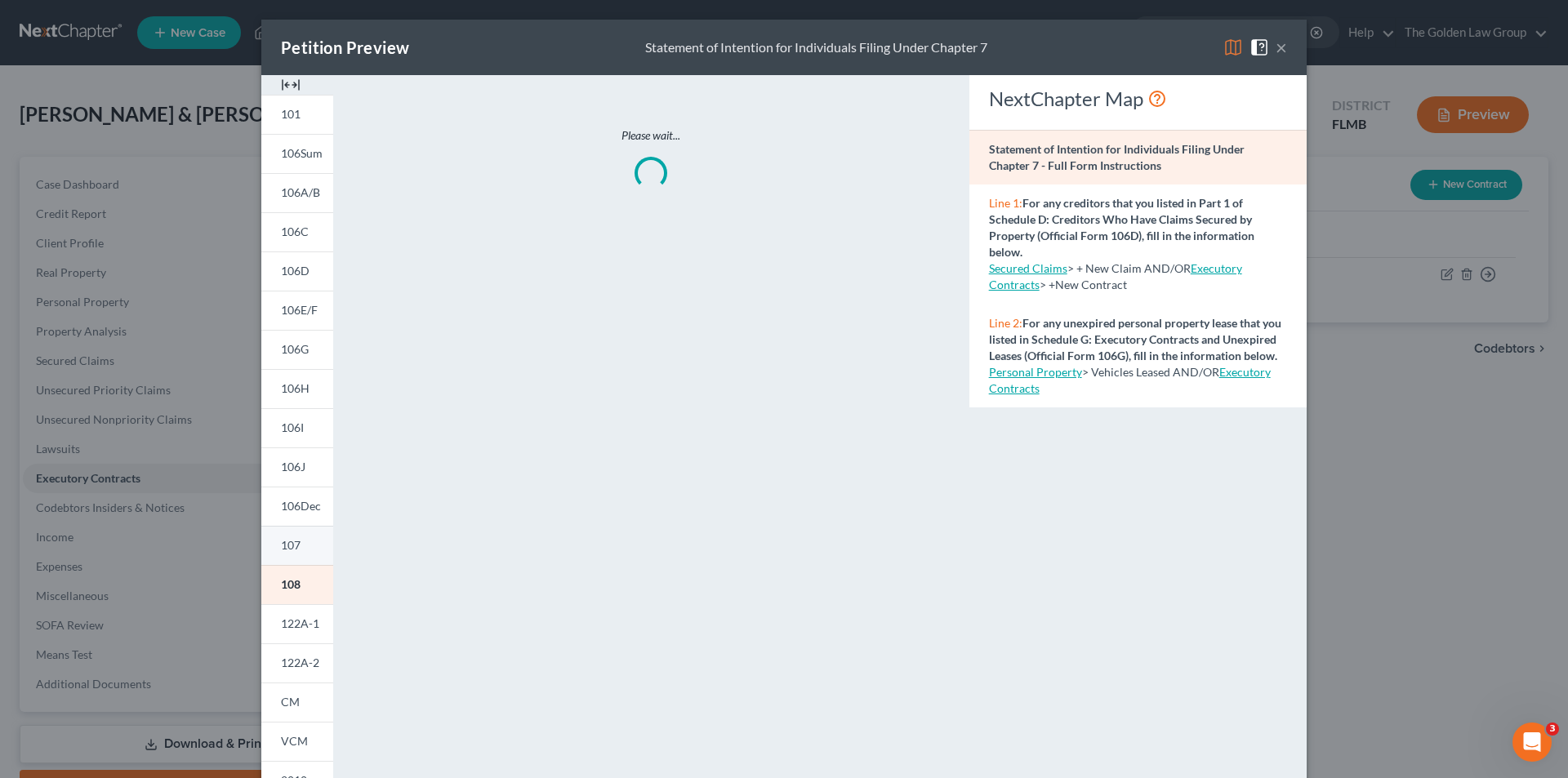
click at [294, 542] on span "107" at bounding box center [290, 544] width 20 height 14
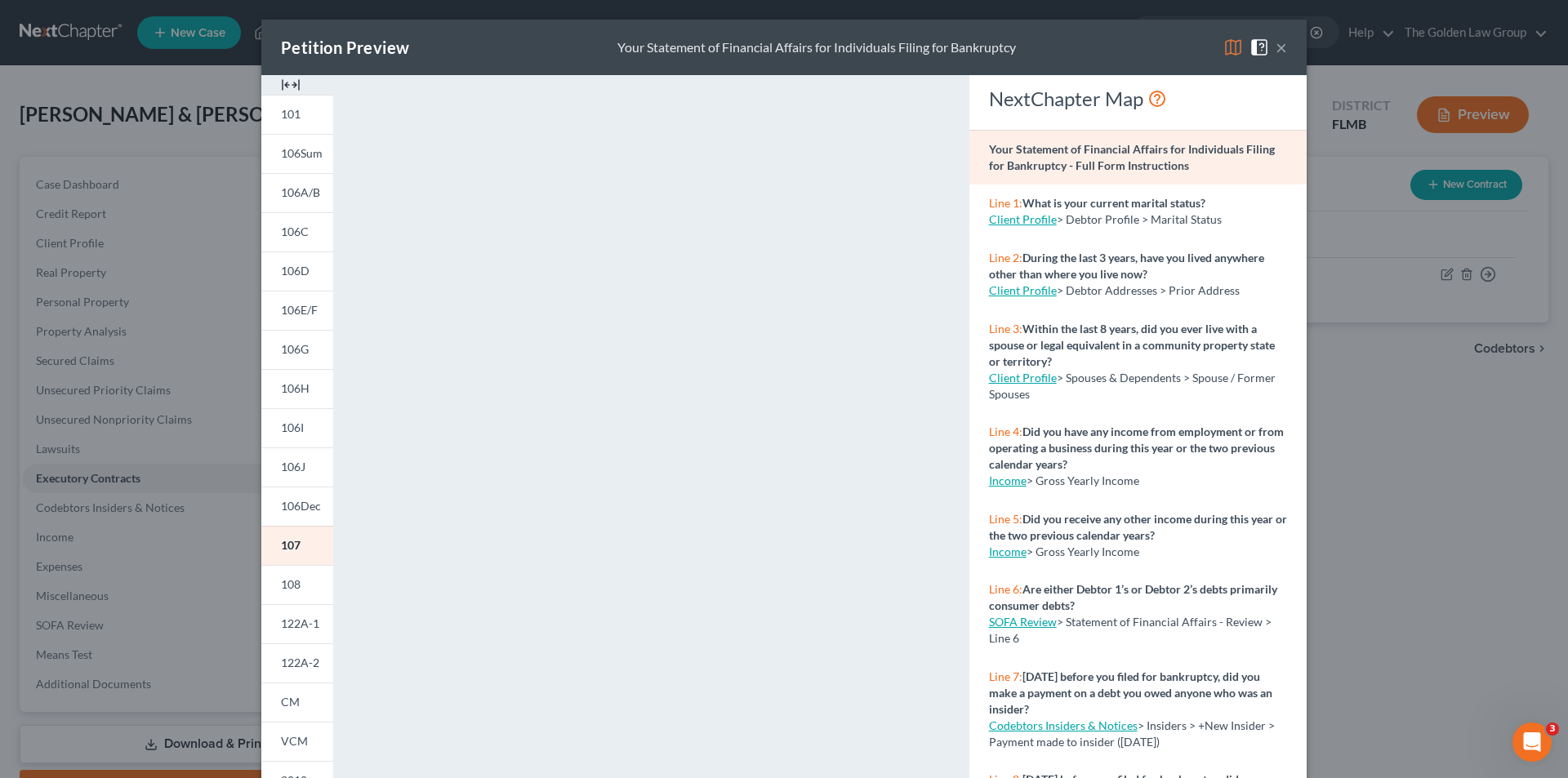
click at [207, 308] on div "Petition Preview Your Statement of Financial Affairs for Individuals Filing for…" at bounding box center [784, 389] width 1568 height 778
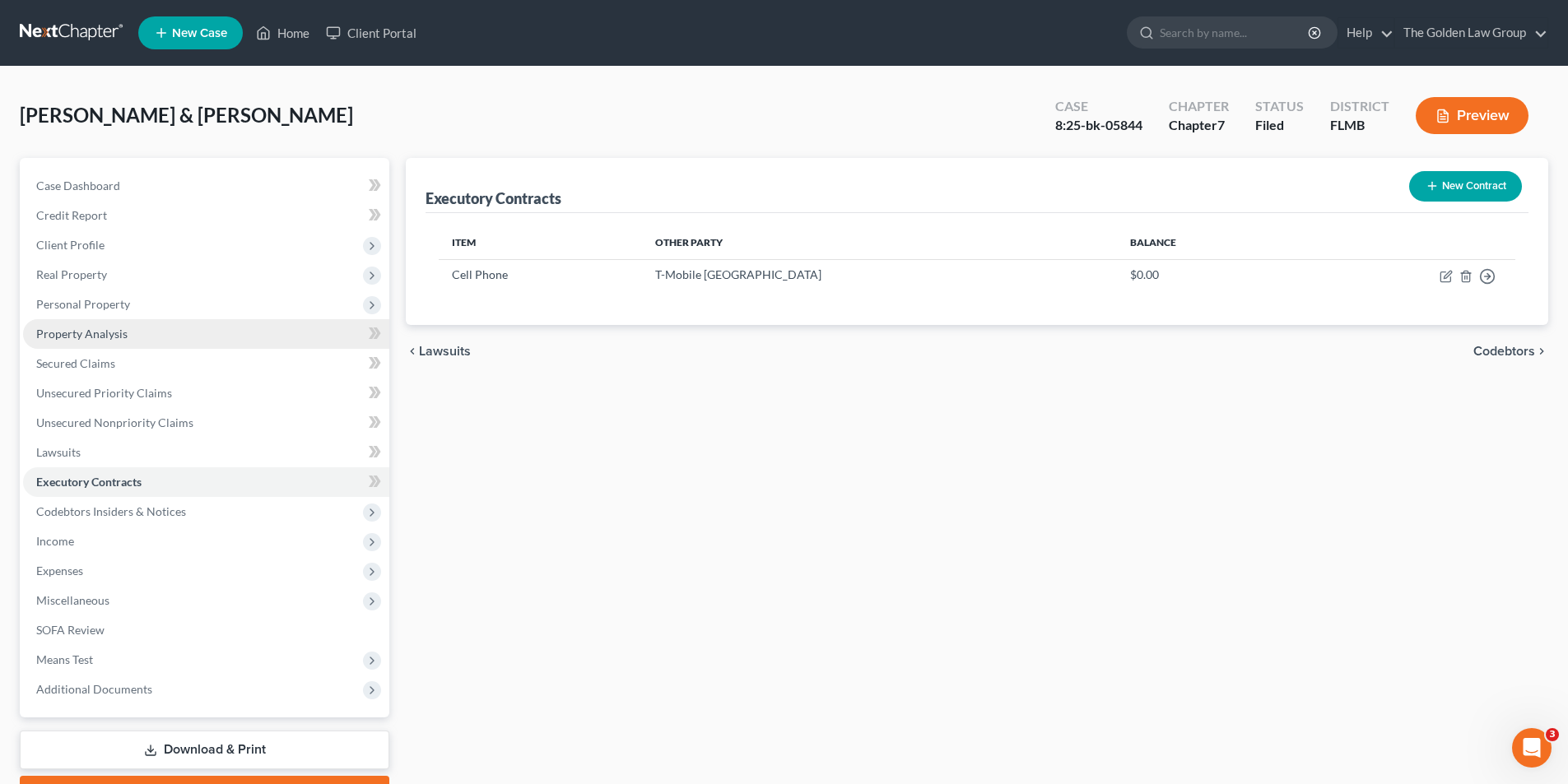
click at [118, 335] on span "Property Analysis" at bounding box center [81, 333] width 92 height 14
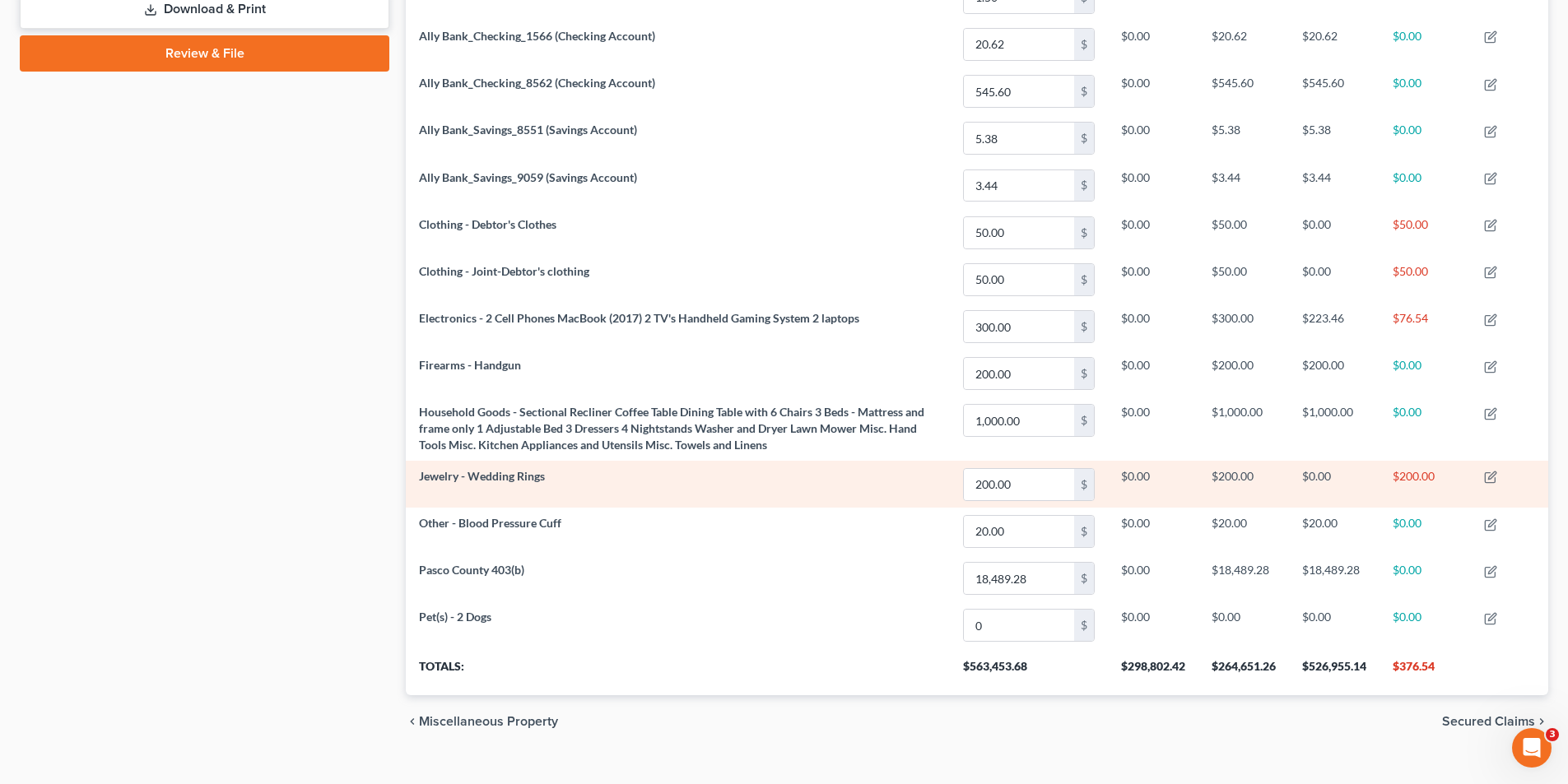
scroll to position [767, 0]
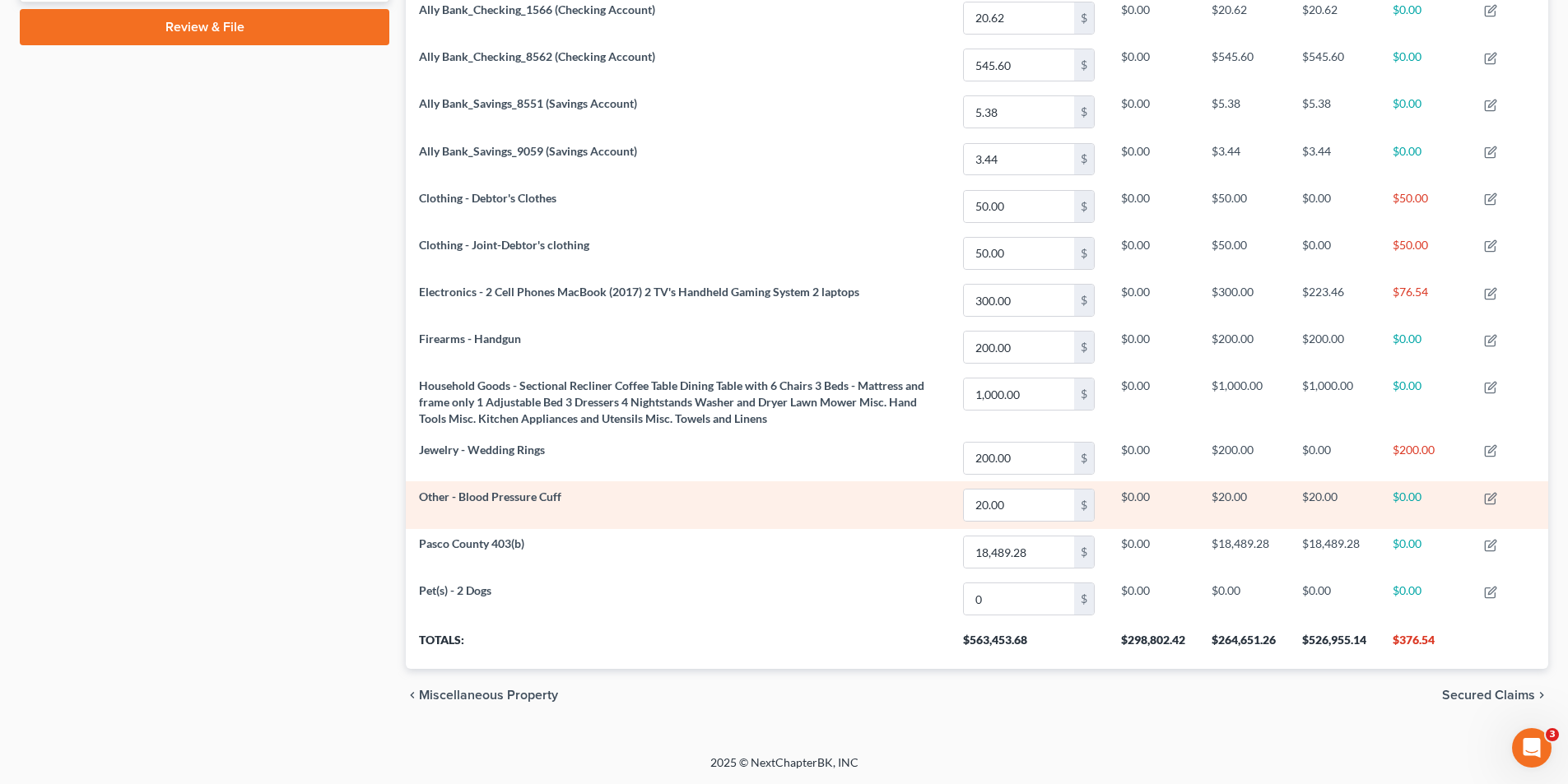
click at [1535, 491] on td at bounding box center [1510, 505] width 78 height 47
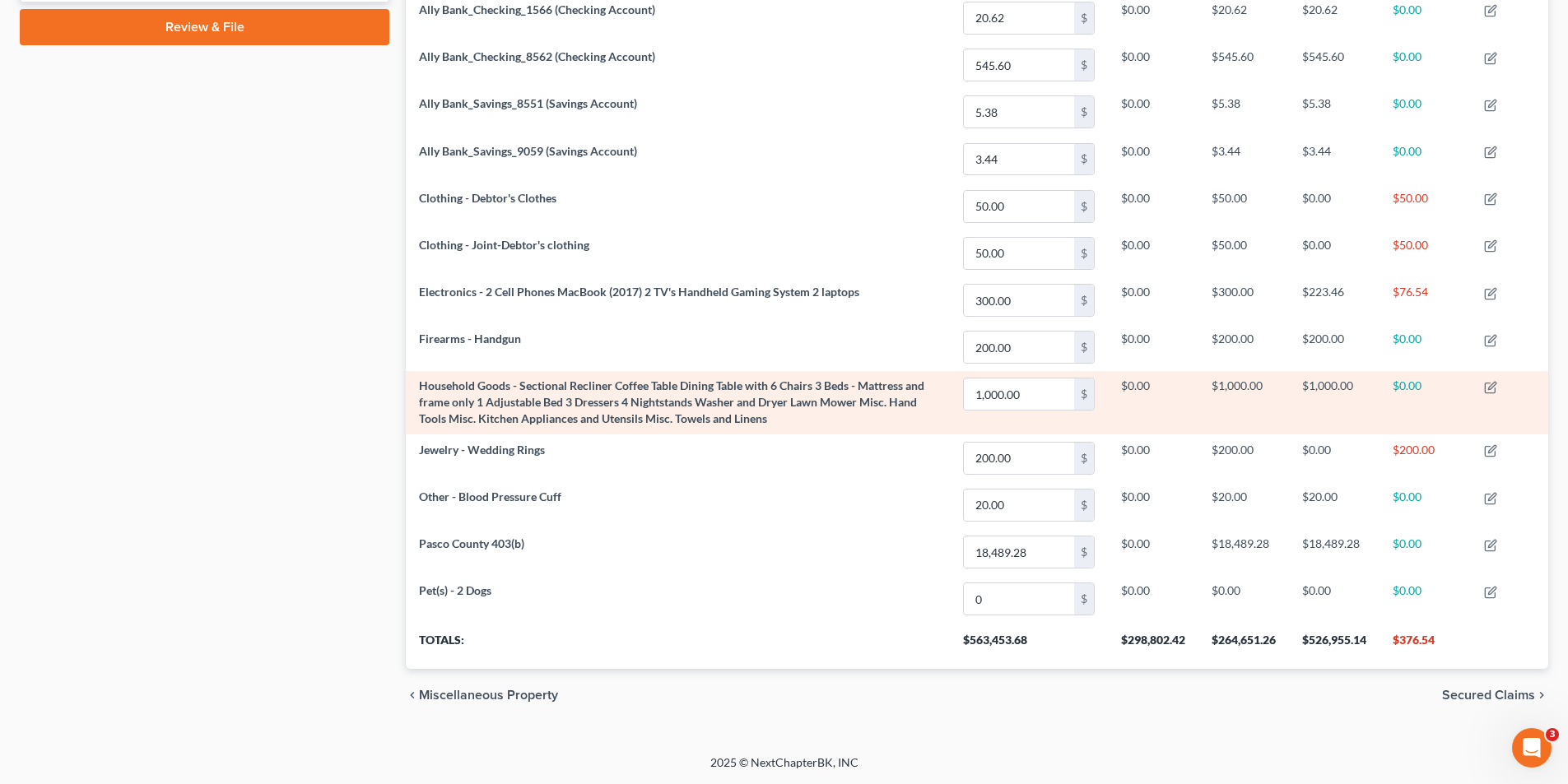
drag, startPoint x: 987, startPoint y: 646, endPoint x: 756, endPoint y: 417, distance: 325.3
click at [980, 647] on th "$563,453.68" at bounding box center [1029, 646] width 158 height 46
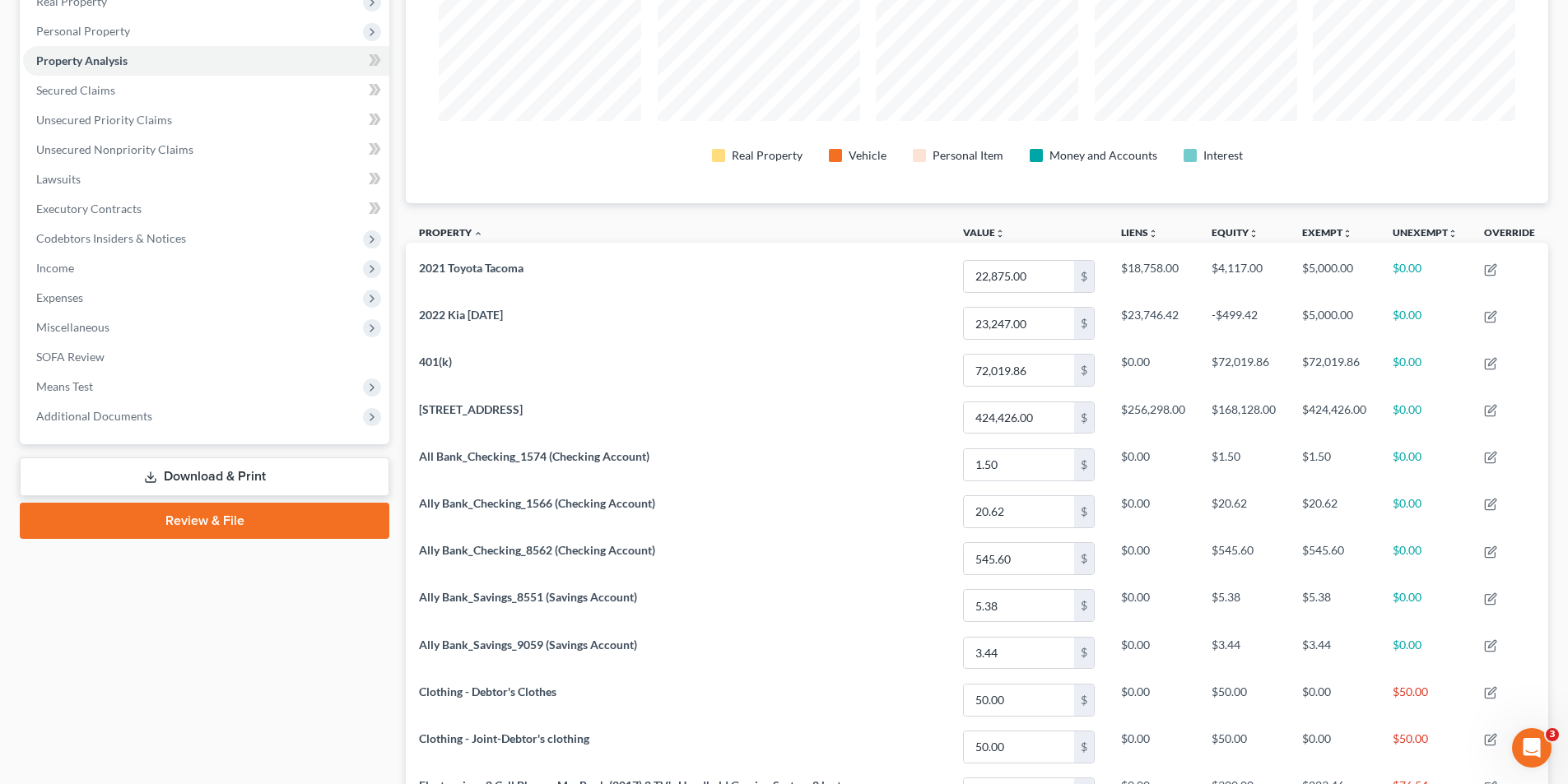
scroll to position [191, 0]
